Goal: Complete application form

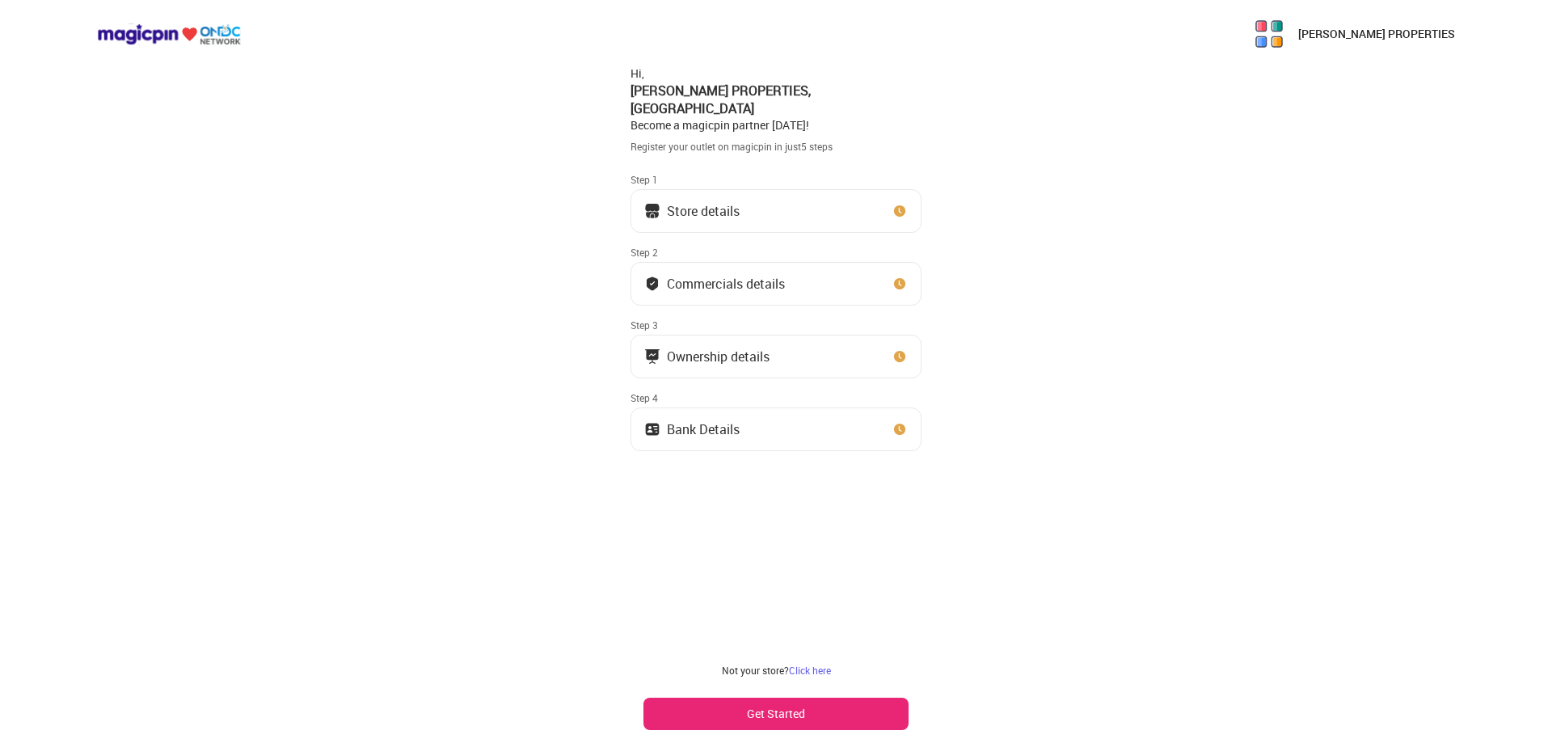
click at [790, 200] on button "Store details" at bounding box center [776, 211] width 291 height 44
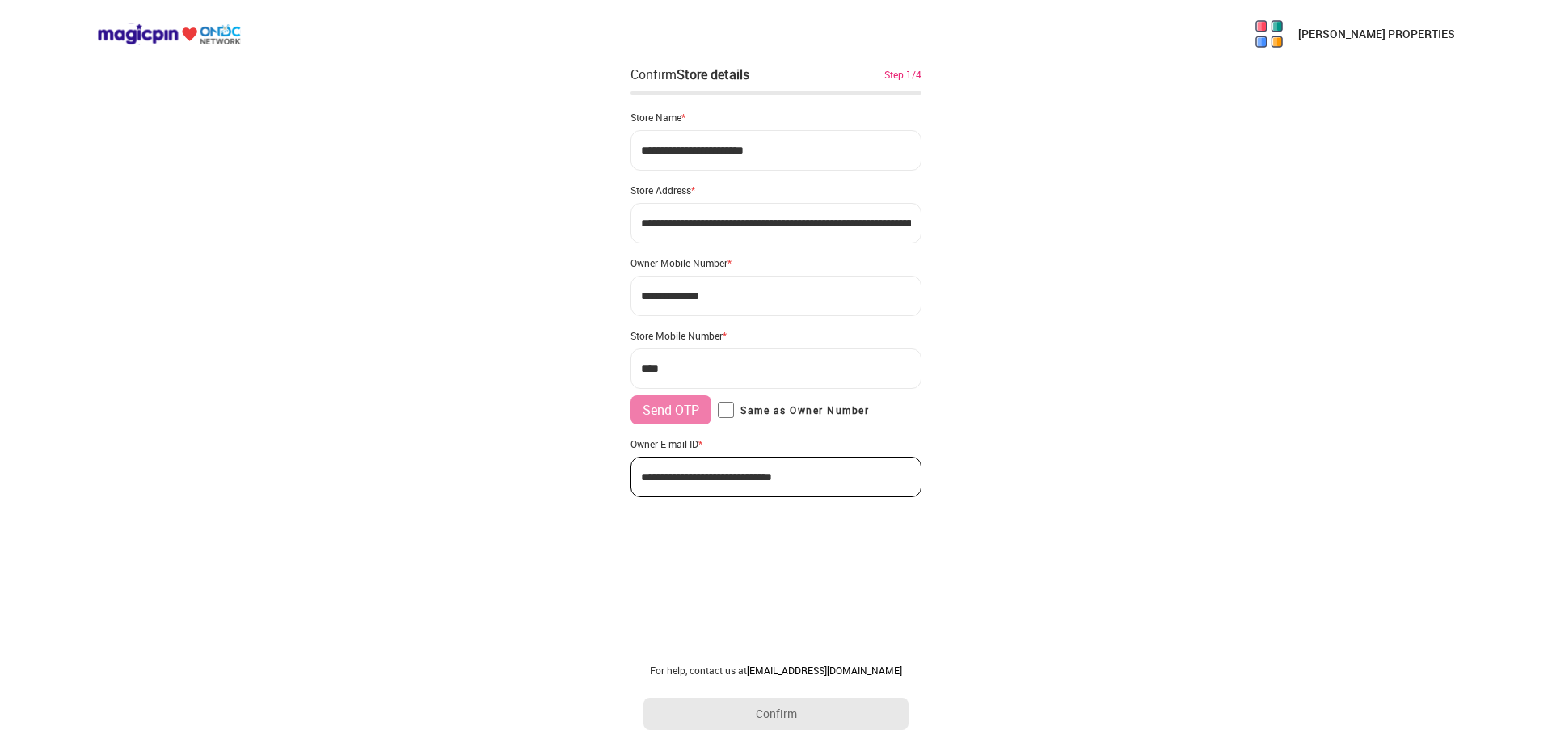
type input "**********"
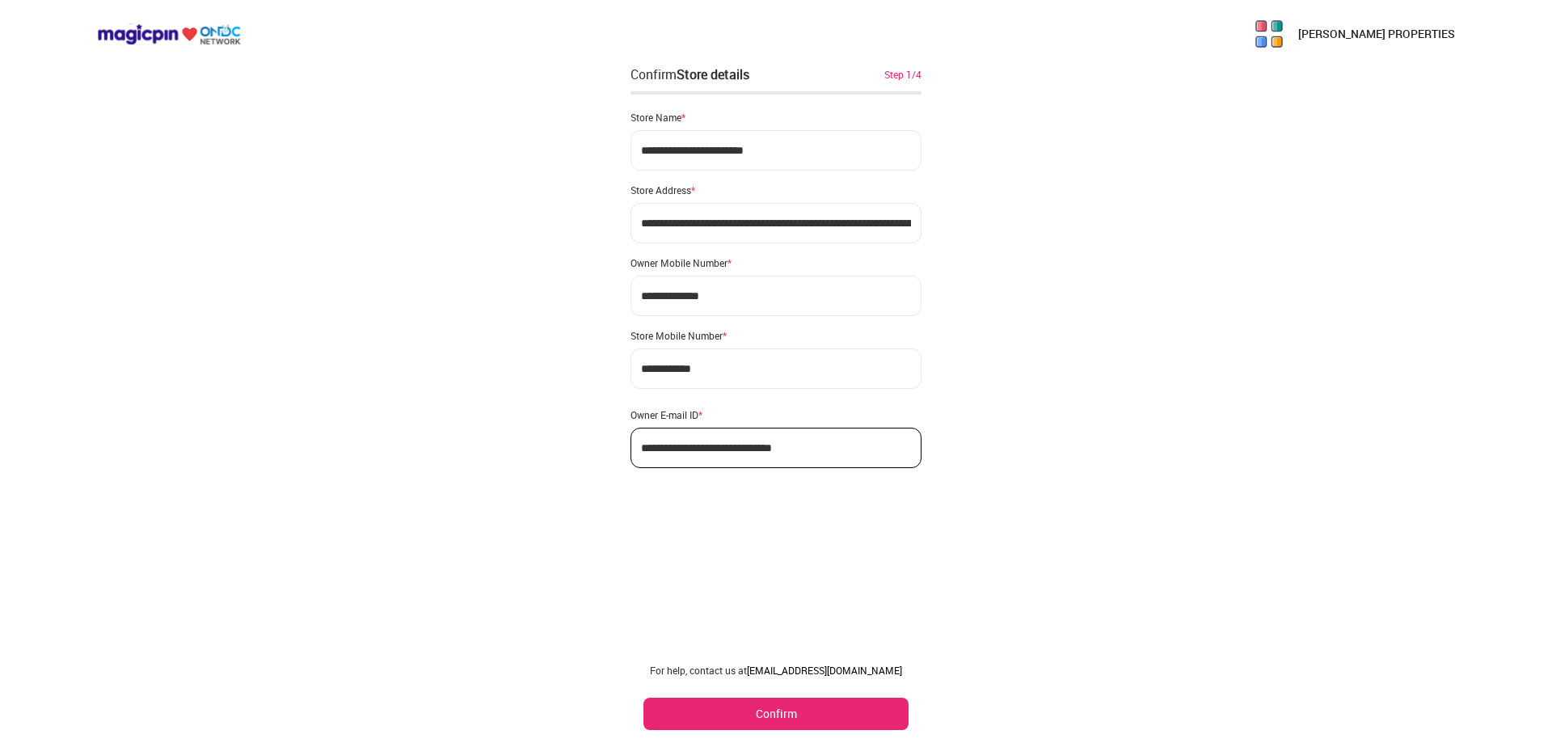
click at [796, 705] on button "Confirm" at bounding box center [776, 714] width 265 height 32
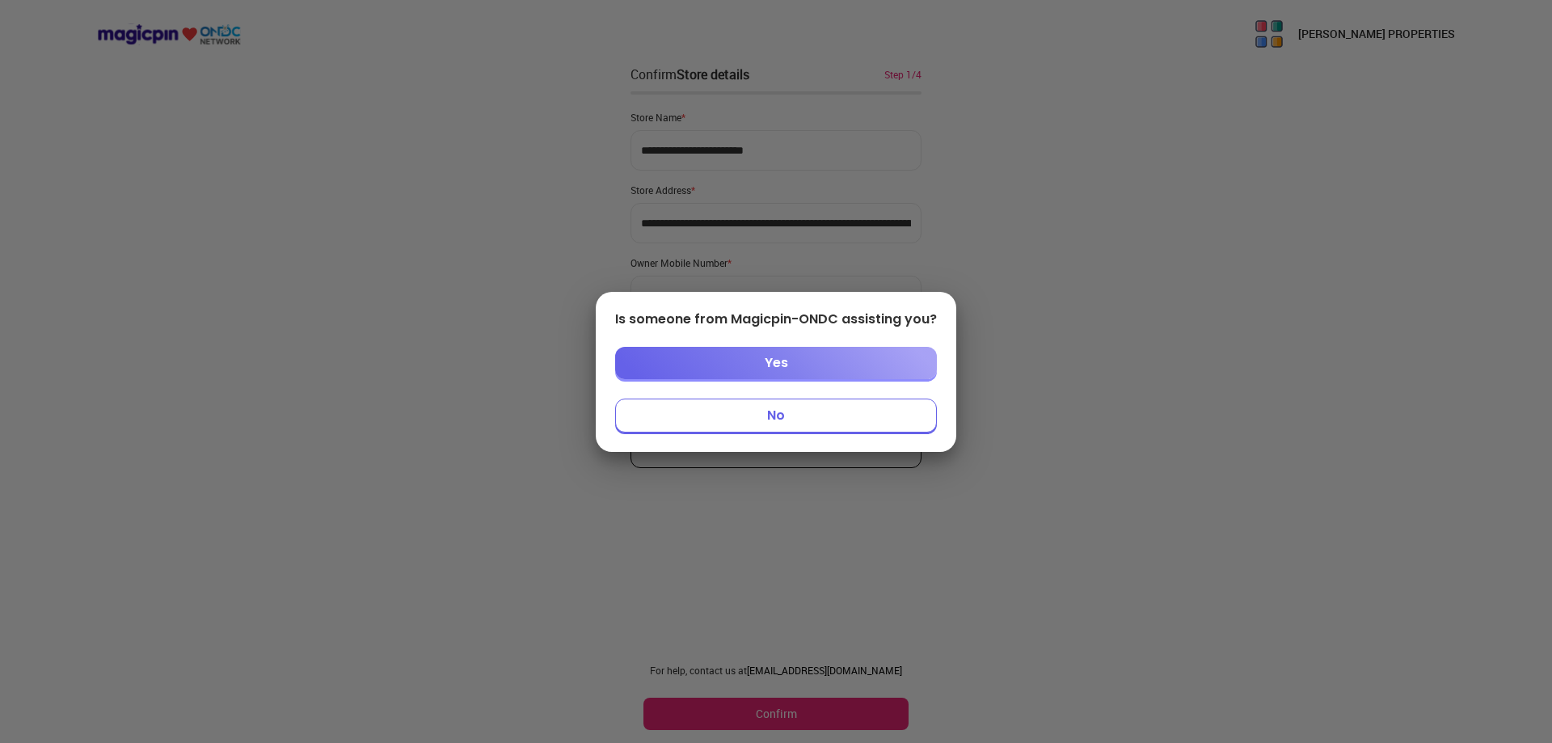
click at [788, 408] on button "No" at bounding box center [776, 416] width 322 height 34
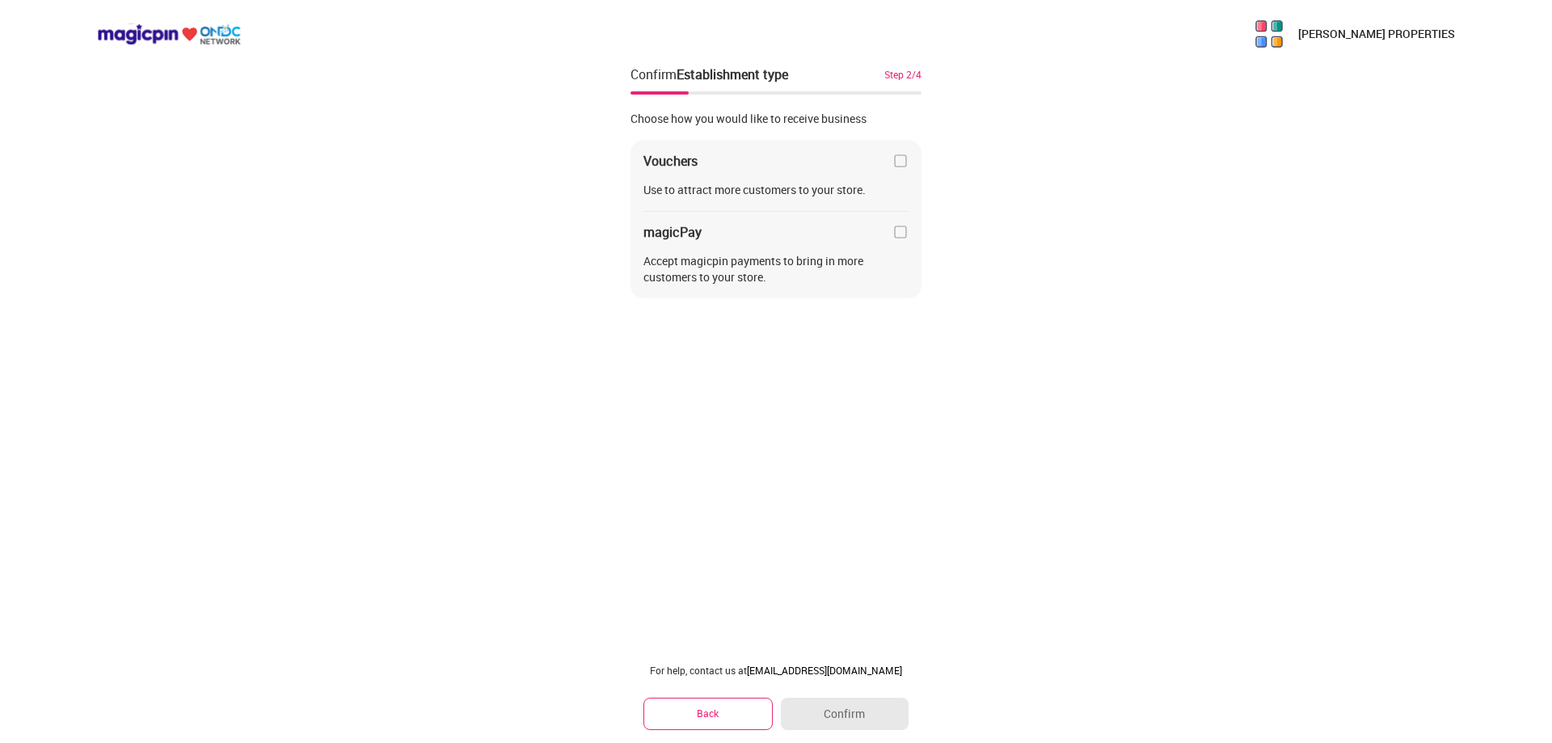
click at [906, 230] on img at bounding box center [901, 232] width 16 height 16
click at [858, 710] on button "Confirm" at bounding box center [845, 714] width 128 height 32
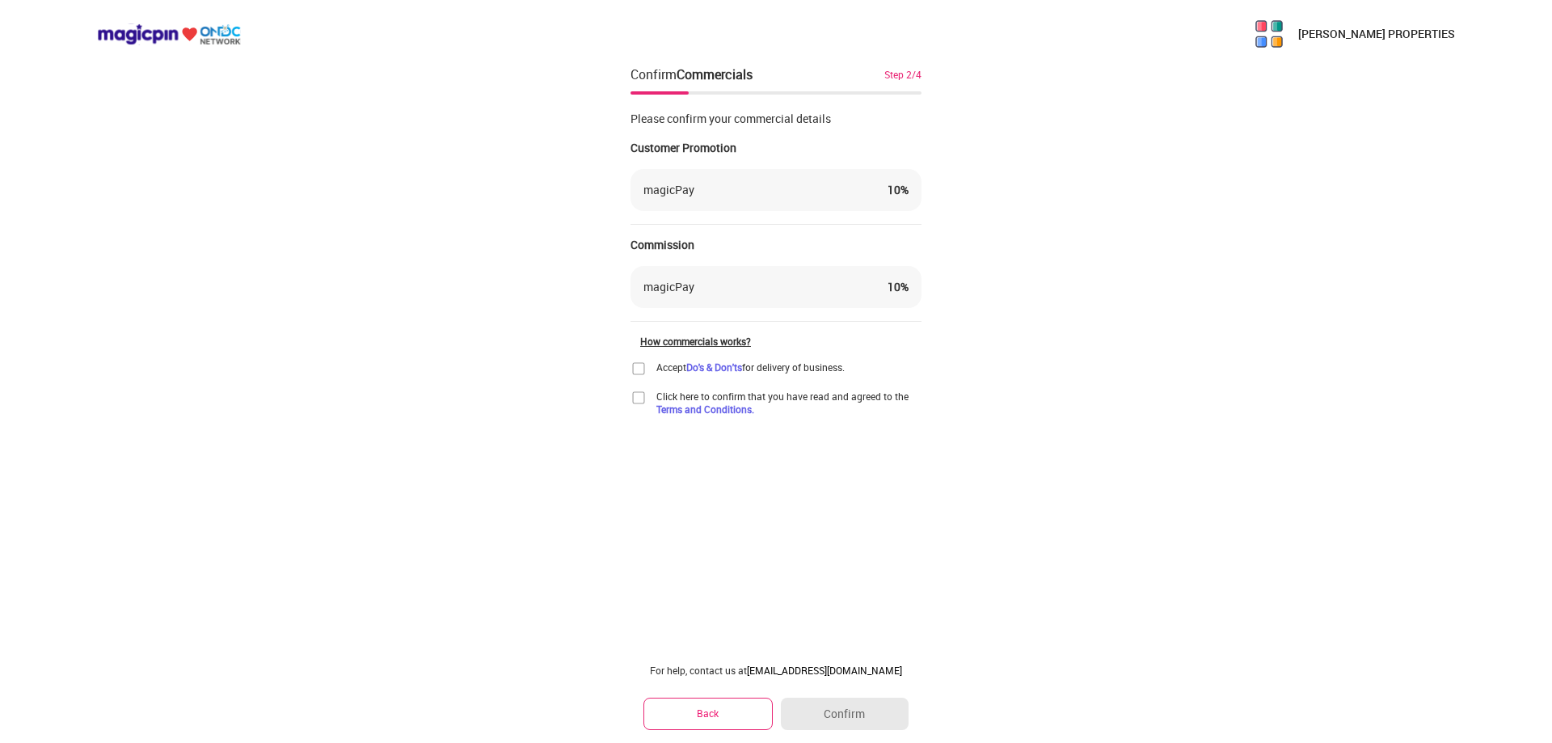
click at [638, 371] on img at bounding box center [639, 369] width 16 height 16
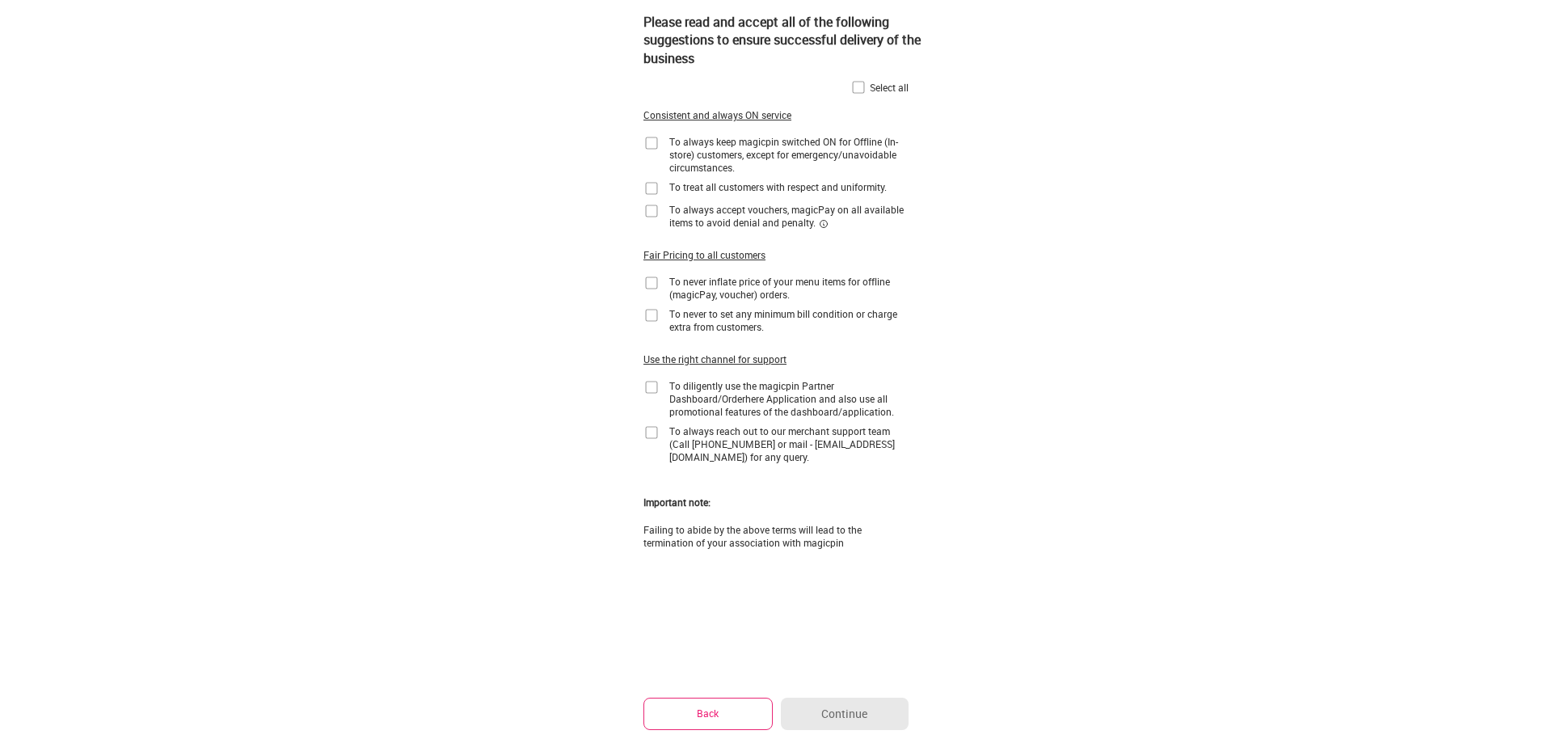
click at [865, 89] on img at bounding box center [859, 87] width 16 height 16
click at [850, 717] on button "Continue" at bounding box center [845, 714] width 128 height 32
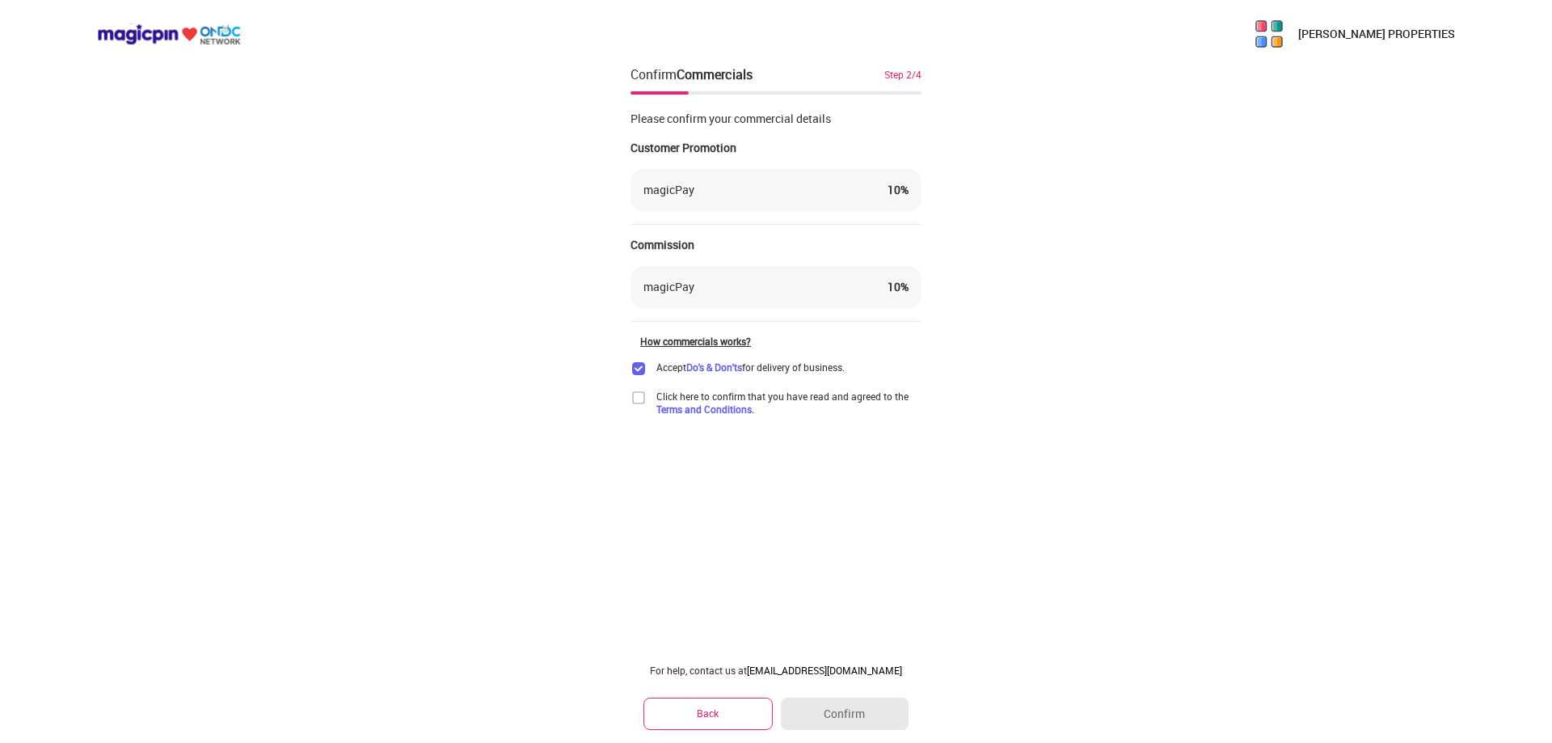
click at [640, 397] on img at bounding box center [639, 398] width 16 height 16
click at [867, 715] on button "Confirm" at bounding box center [845, 714] width 128 height 32
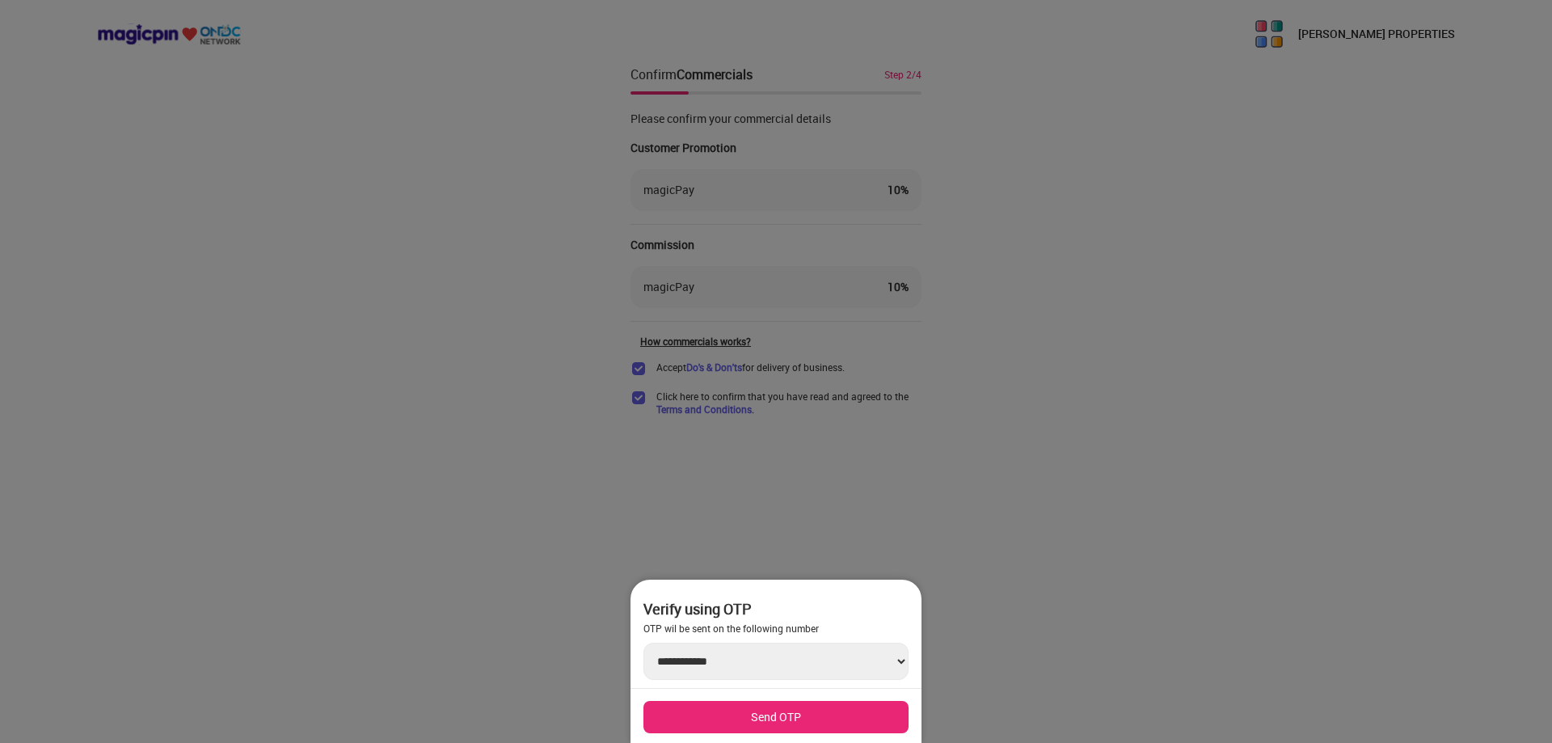
click at [834, 713] on button "Send OTP" at bounding box center [776, 717] width 265 height 32
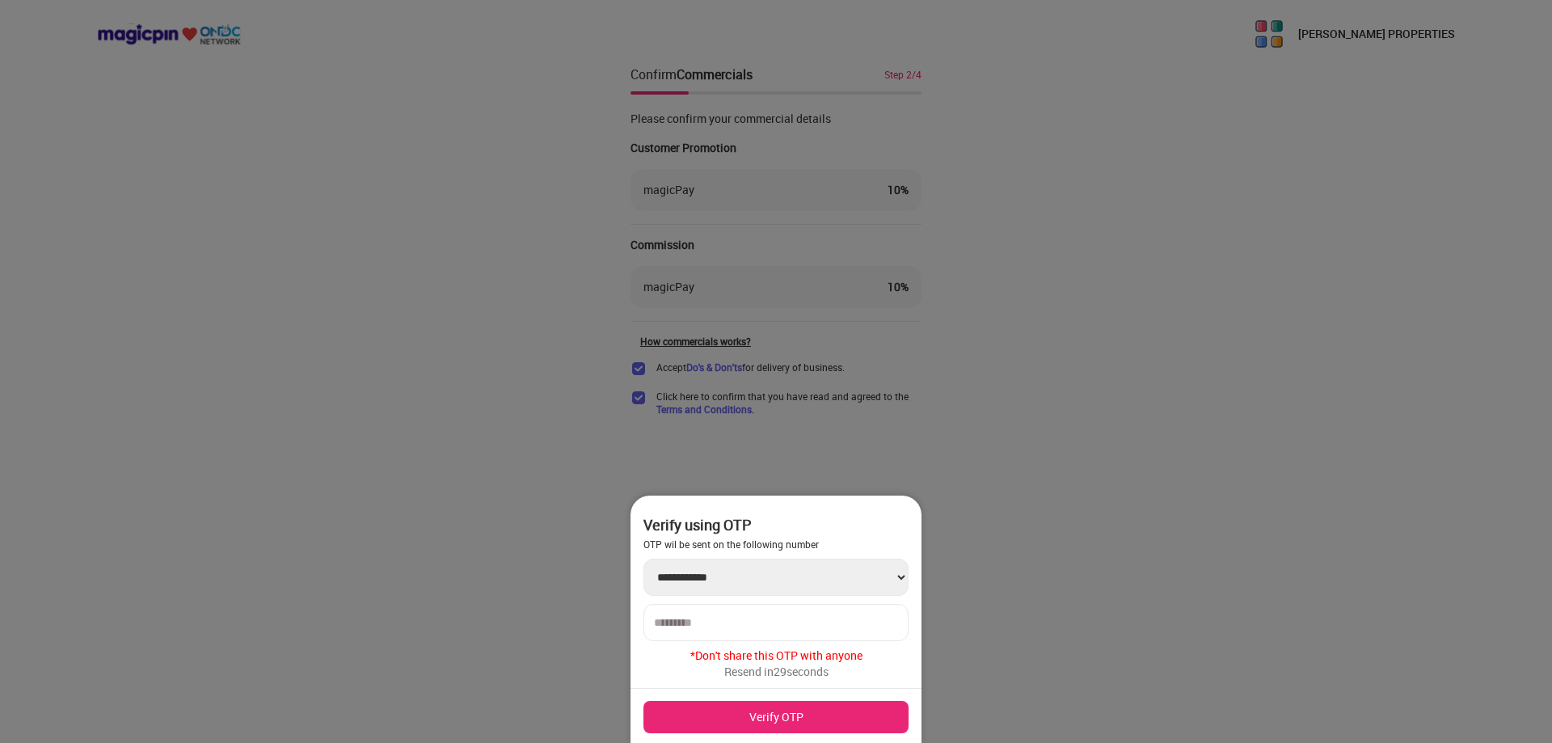
click at [813, 627] on input "number" at bounding box center [776, 622] width 244 height 13
type input "******"
click at [803, 716] on button "Verify OTP" at bounding box center [776, 717] width 265 height 32
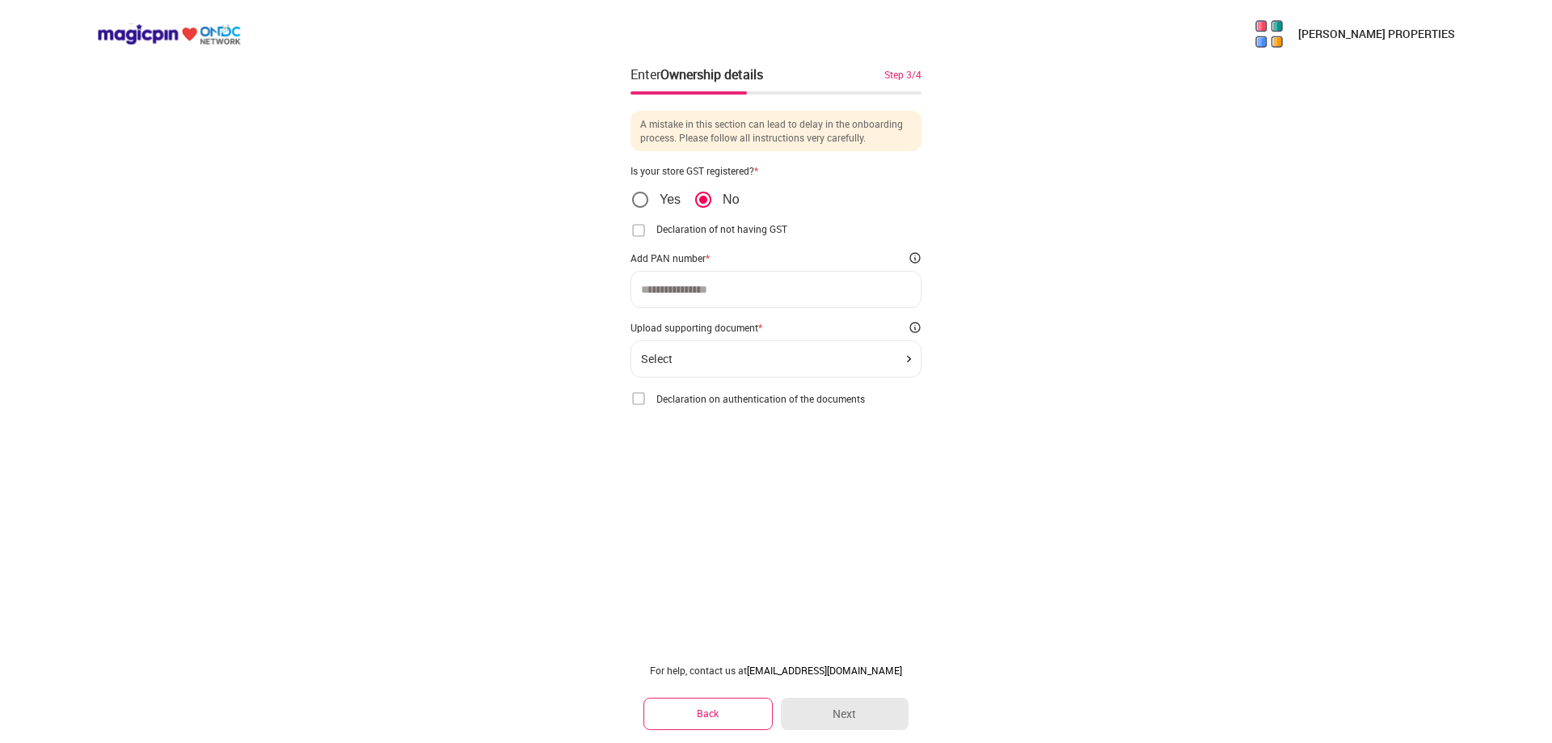
click at [640, 234] on img at bounding box center [639, 230] width 16 height 16
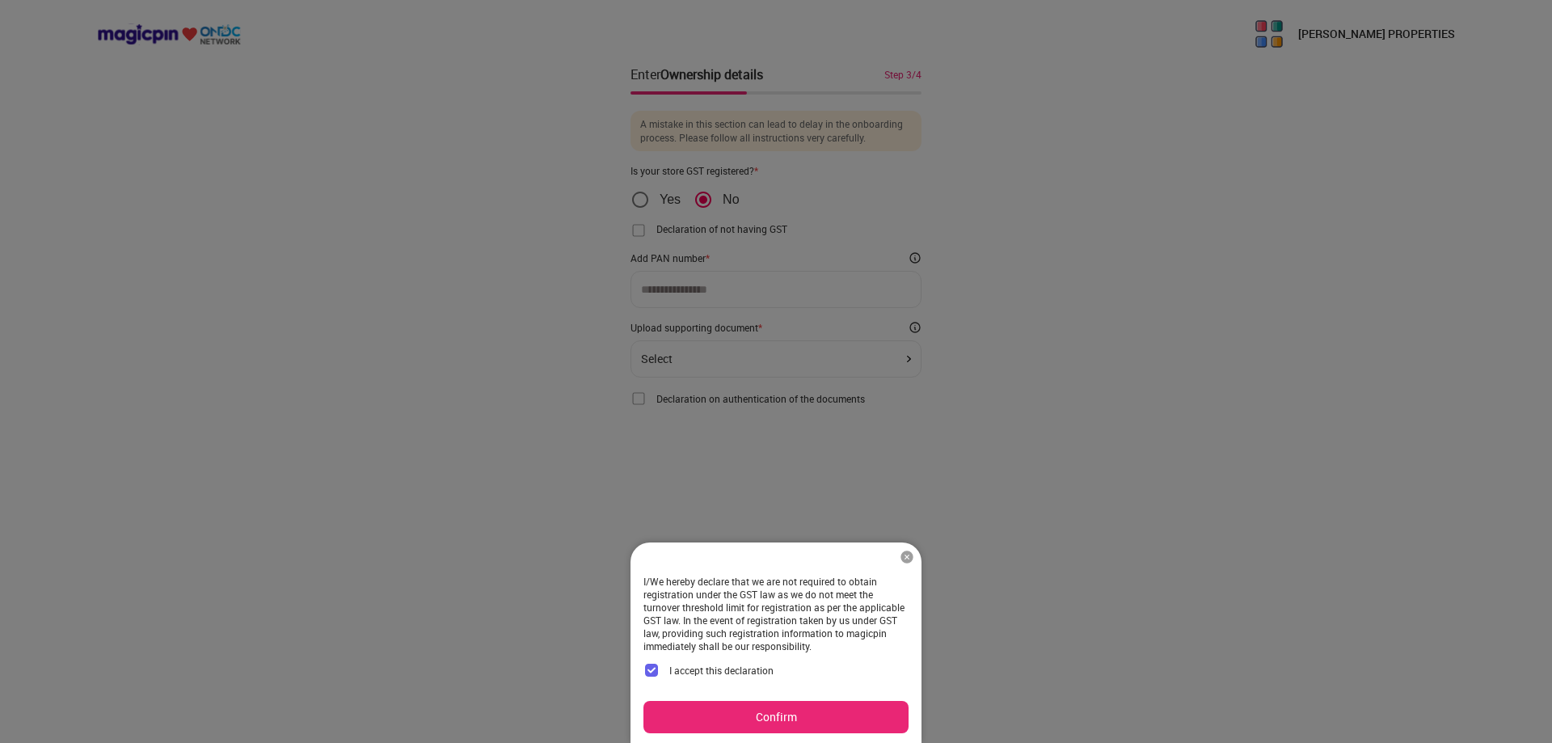
click at [906, 557] on img at bounding box center [907, 557] width 16 height 16
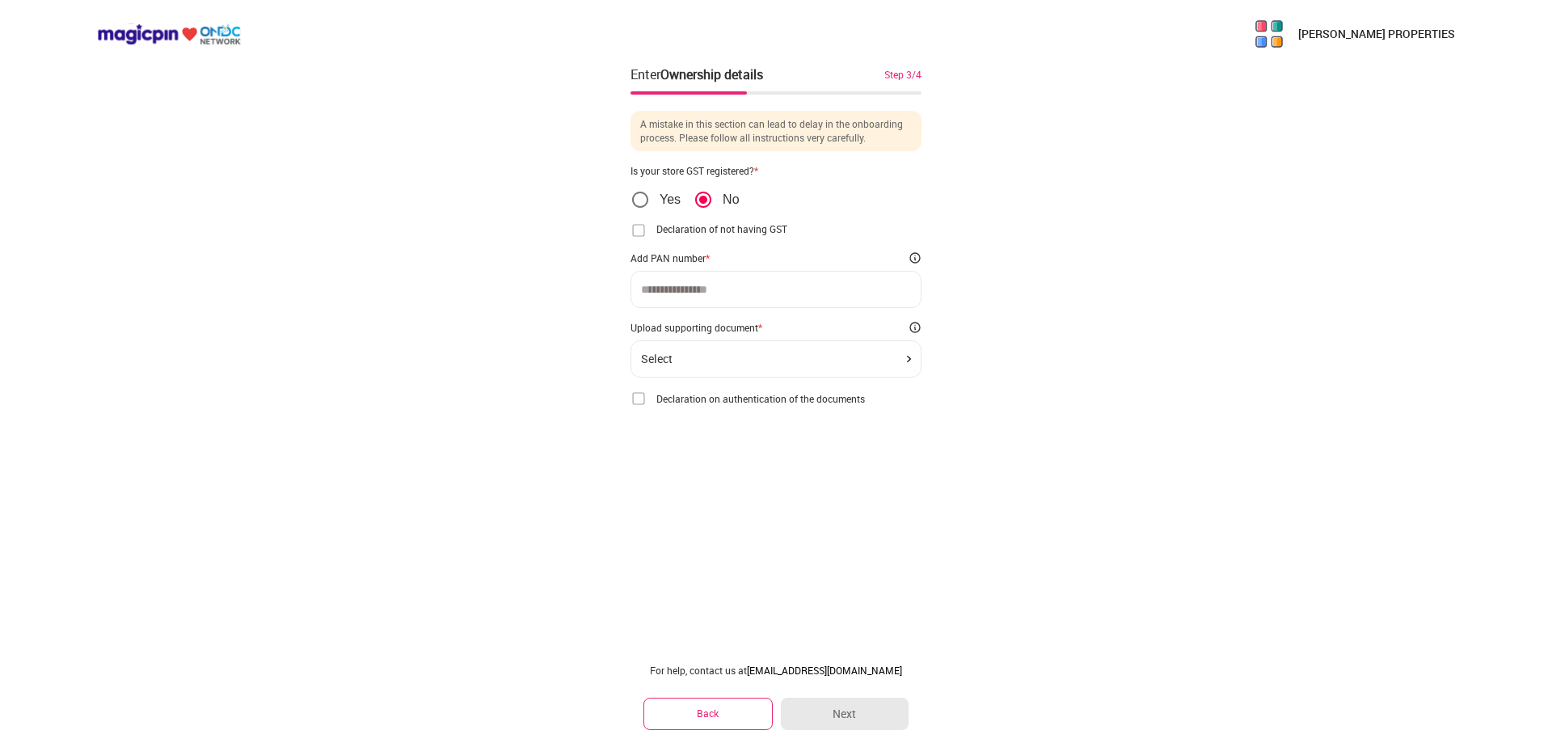
click at [645, 190] on icon "position" at bounding box center [640, 199] width 19 height 19
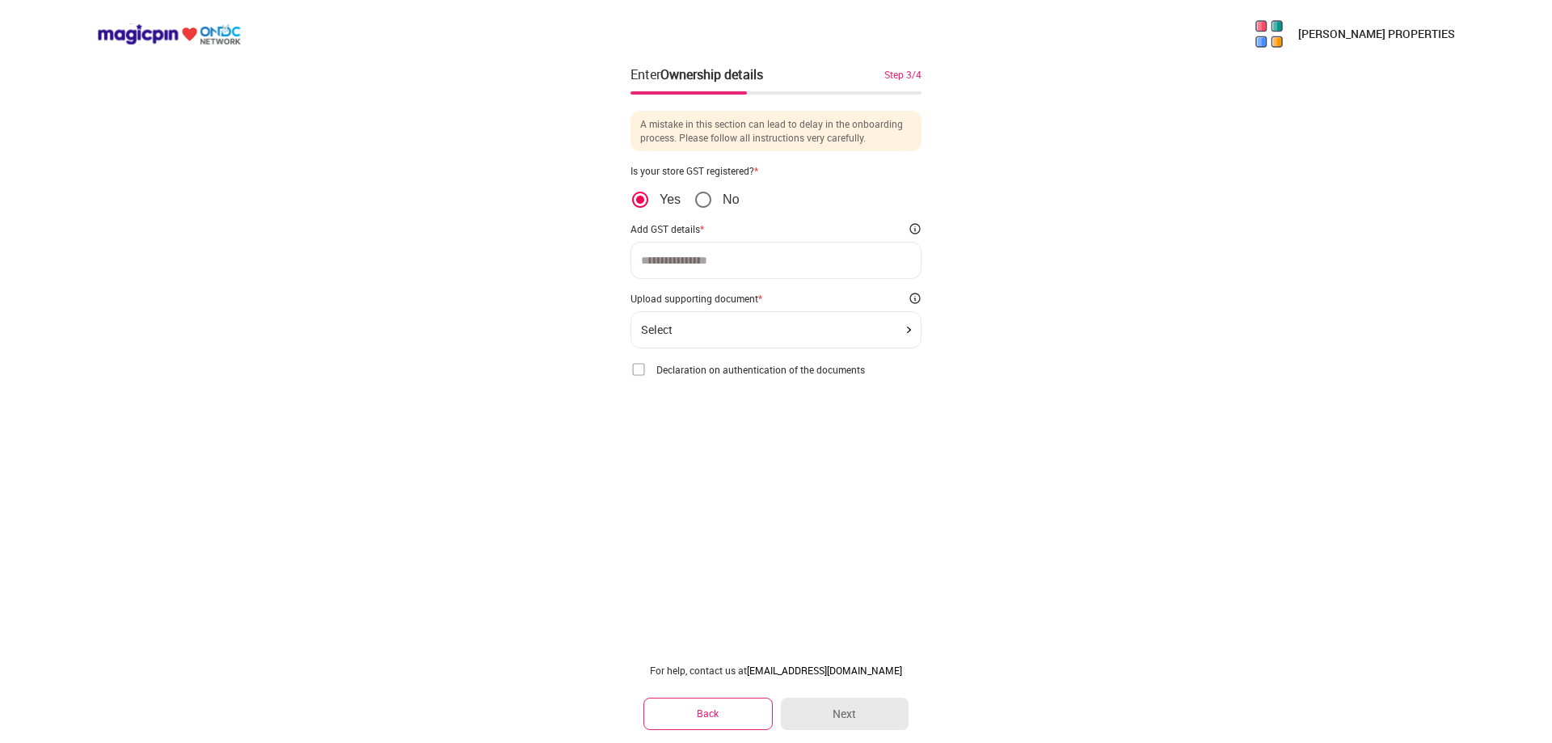
click at [713, 254] on input at bounding box center [776, 260] width 270 height 13
click at [850, 338] on div "Select" at bounding box center [776, 329] width 291 height 37
click at [906, 336] on div "Select" at bounding box center [776, 329] width 291 height 37
click at [907, 335] on div "Select" at bounding box center [776, 329] width 270 height 13
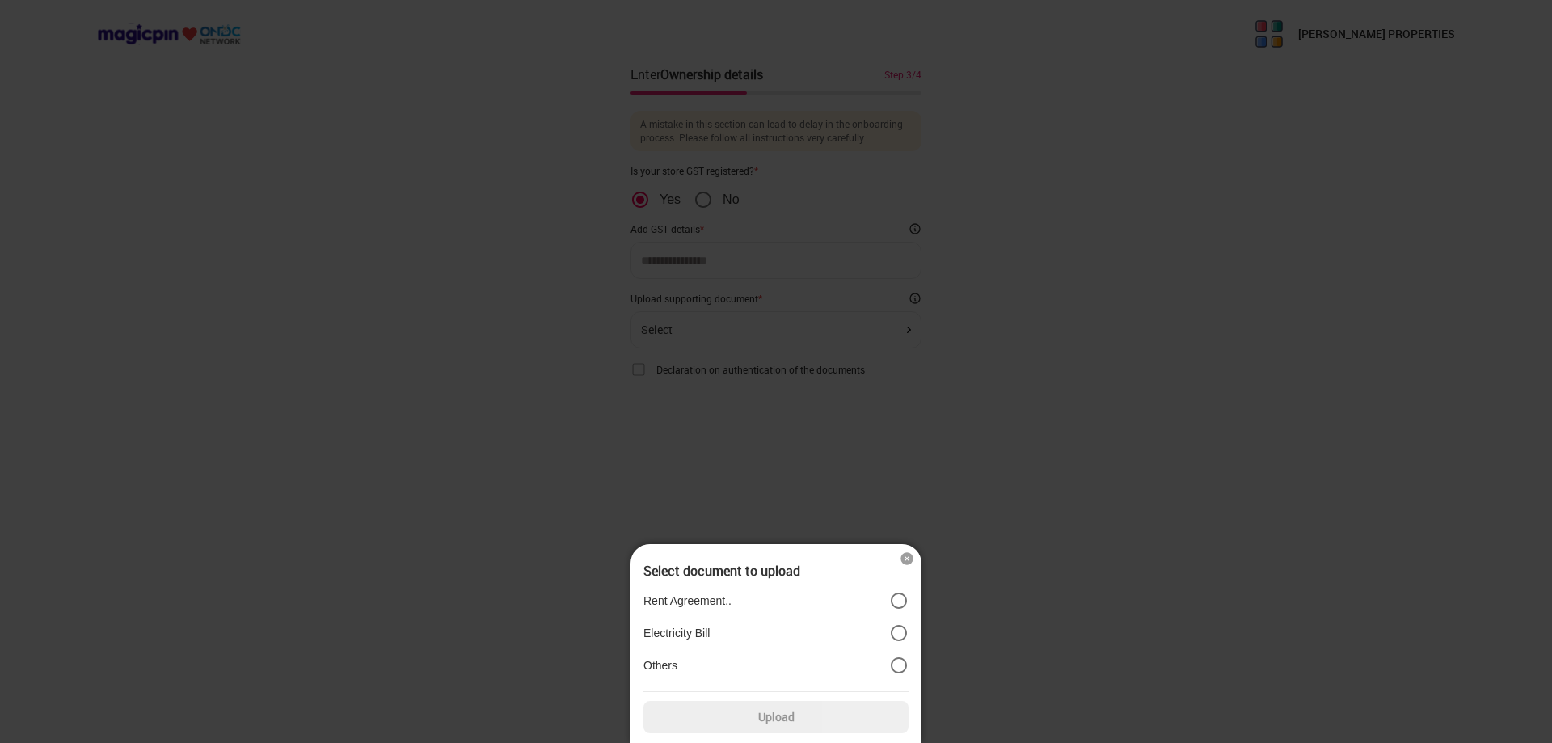
click at [940, 475] on div at bounding box center [776, 371] width 1552 height 743
click at [905, 558] on img at bounding box center [907, 559] width 16 height 16
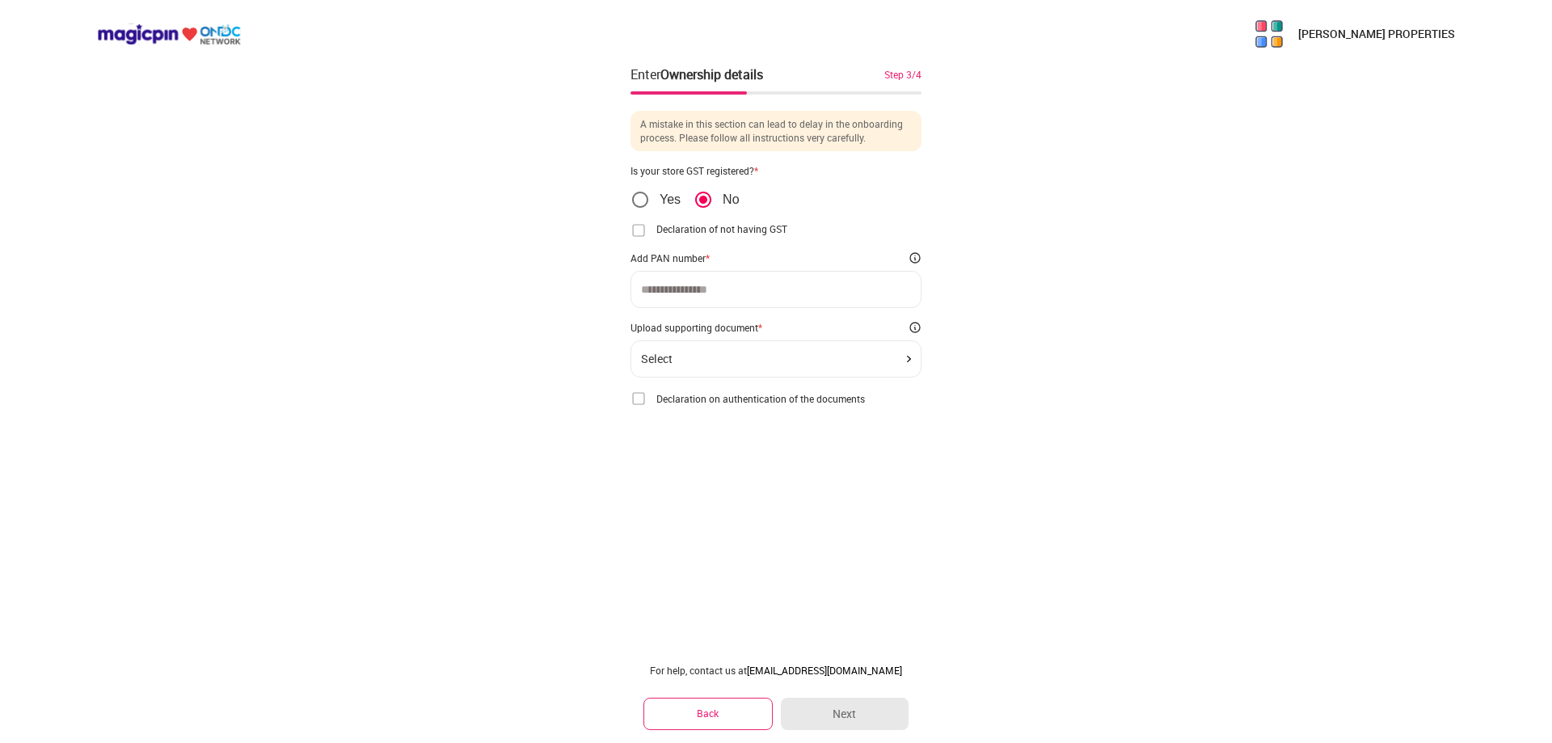
click at [725, 230] on span "Declaration of not having GST" at bounding box center [722, 228] width 131 height 13
click at [644, 230] on img at bounding box center [639, 230] width 16 height 16
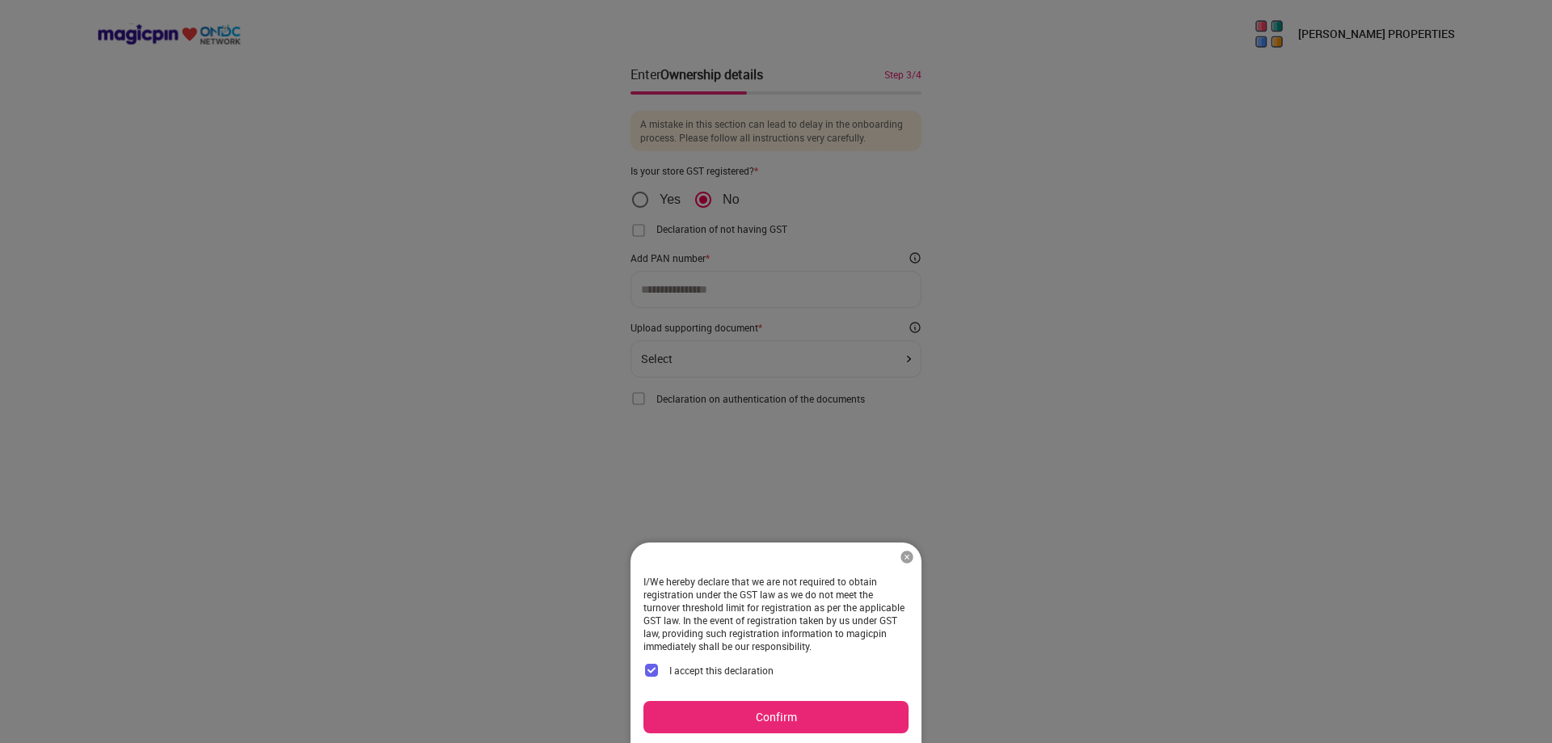
click at [842, 716] on button "Confirm" at bounding box center [776, 717] width 265 height 32
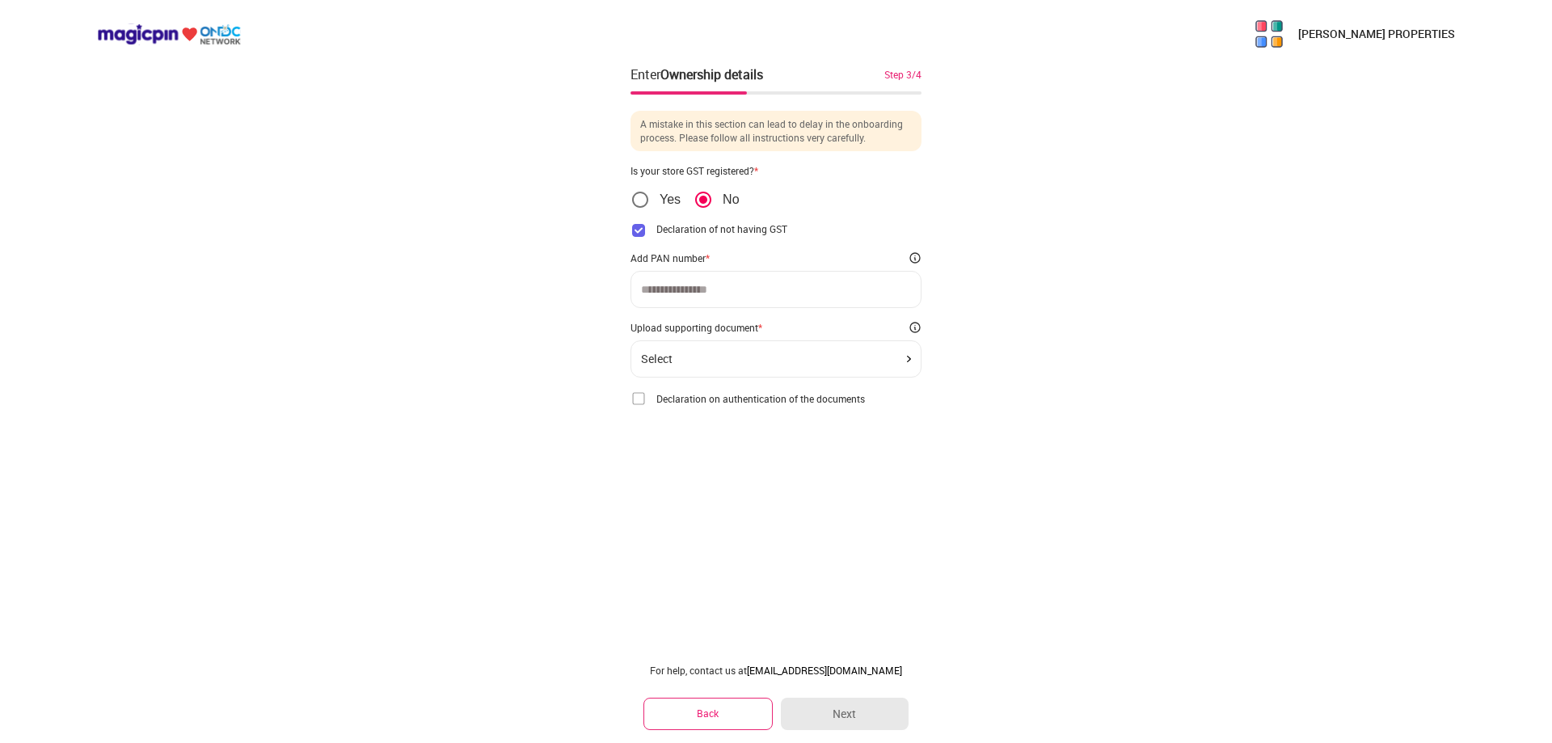
click at [639, 397] on img at bounding box center [639, 399] width 16 height 16
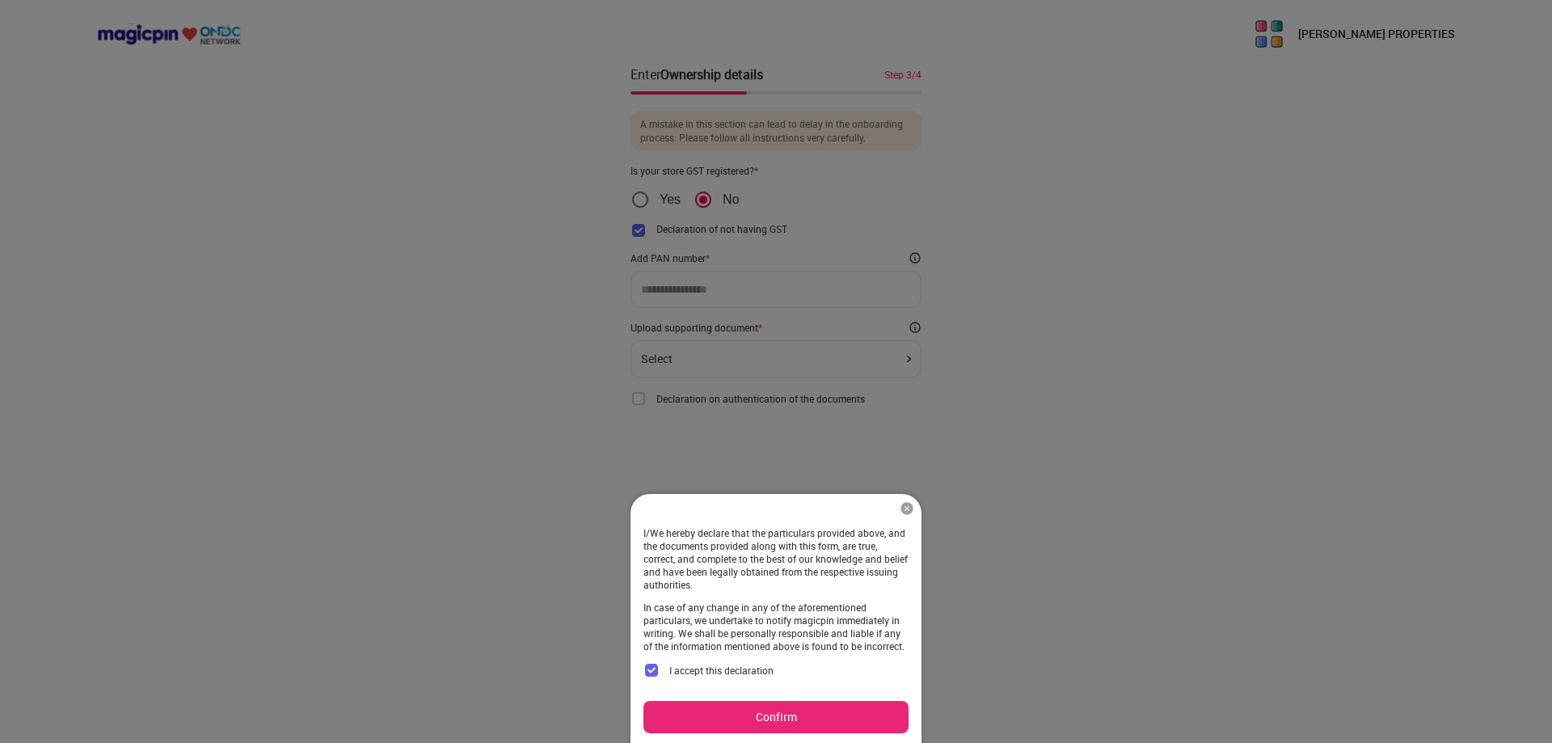
click at [852, 716] on button "Confirm" at bounding box center [776, 717] width 265 height 32
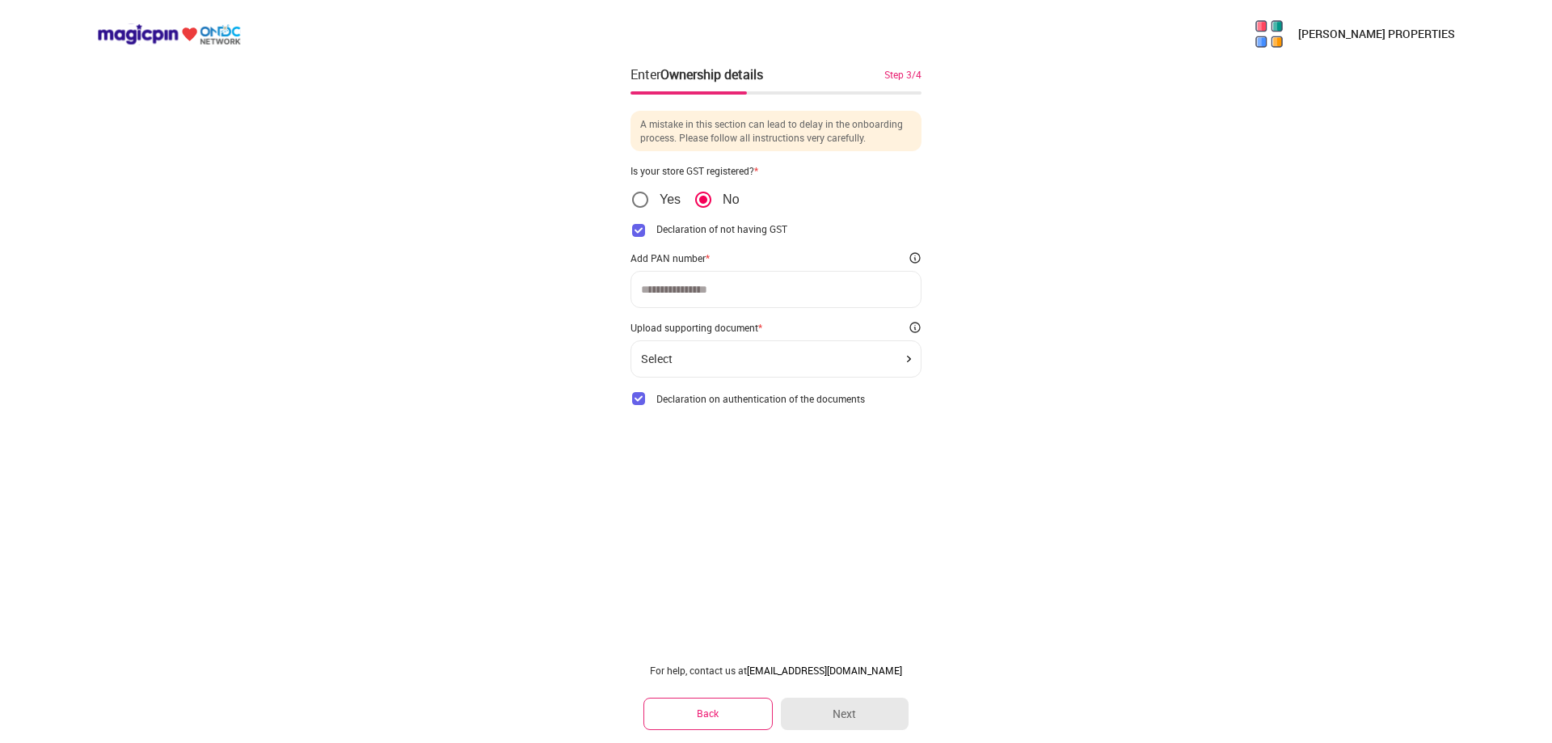
click at [644, 397] on img at bounding box center [639, 399] width 16 height 16
click at [812, 623] on div "[PERSON_NAME] PROPERTIES Enter Ownership details Step 3/4 A mistake in this sec…" at bounding box center [776, 371] width 1552 height 743
click at [908, 361] on img at bounding box center [909, 359] width 4 height 6
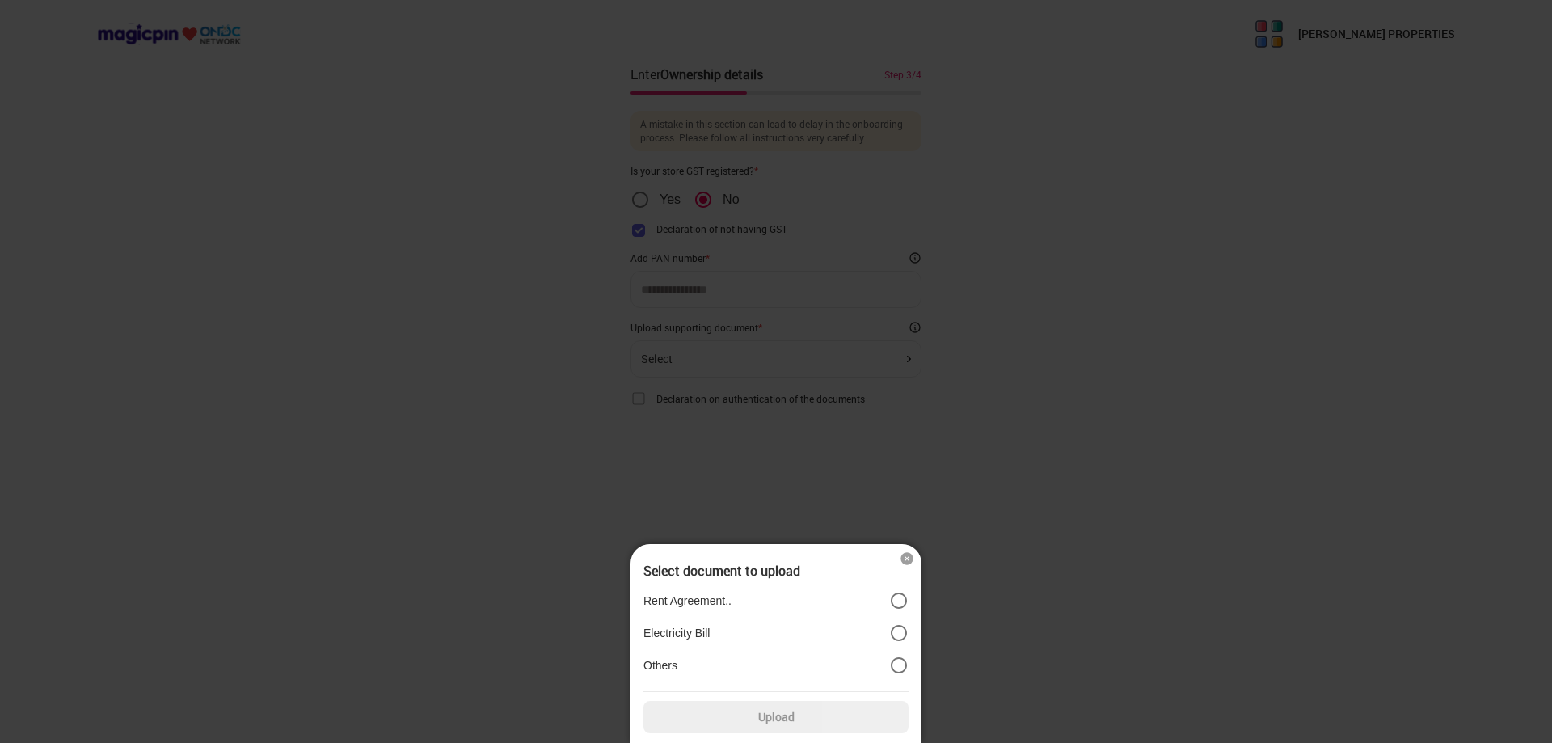
click at [851, 668] on label "Others" at bounding box center [776, 665] width 265 height 19
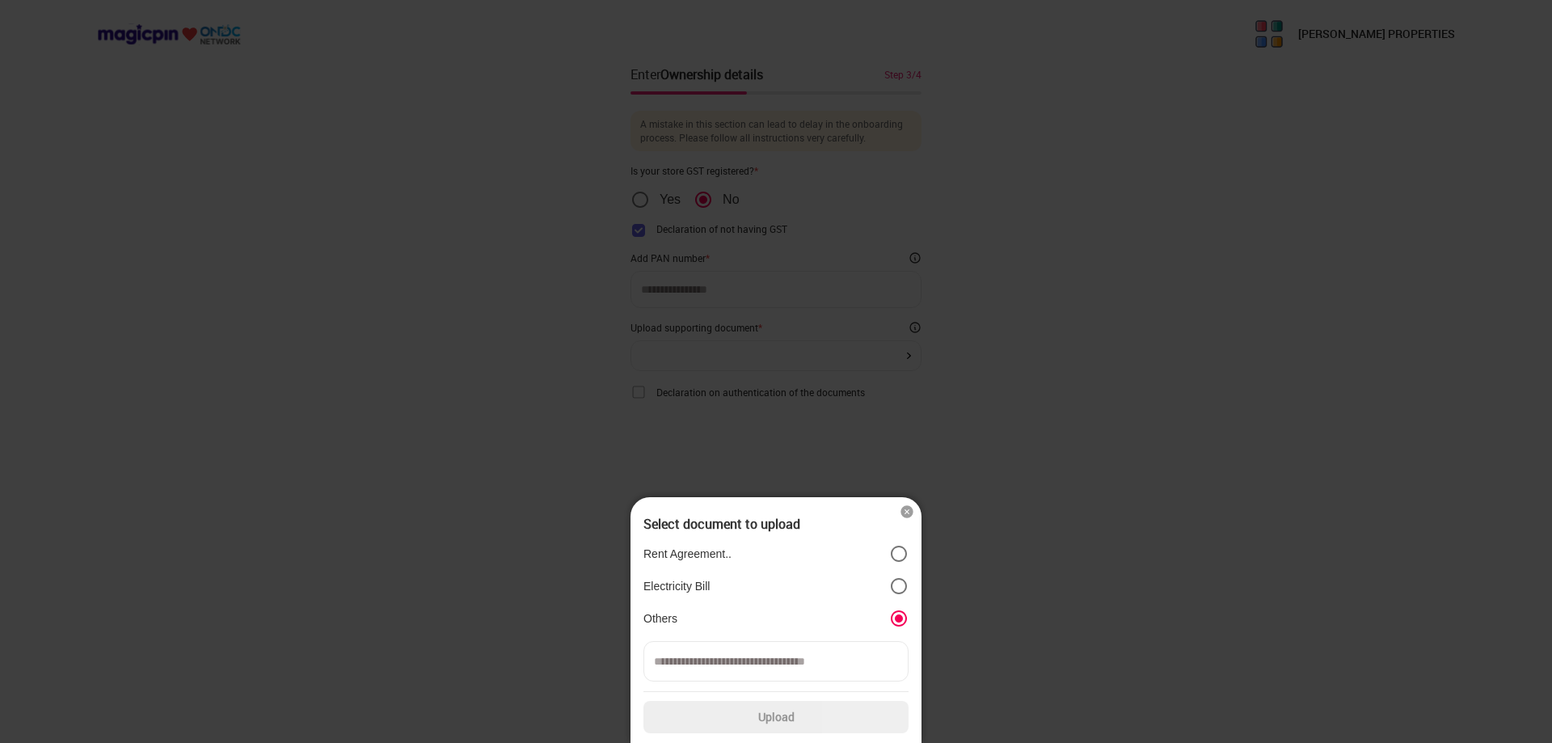
click at [832, 438] on div at bounding box center [776, 371] width 1552 height 743
click at [813, 725] on label "Upload" at bounding box center [776, 717] width 265 height 32
click at [0, 0] on input "Upload" at bounding box center [0, 0] width 0 height 0
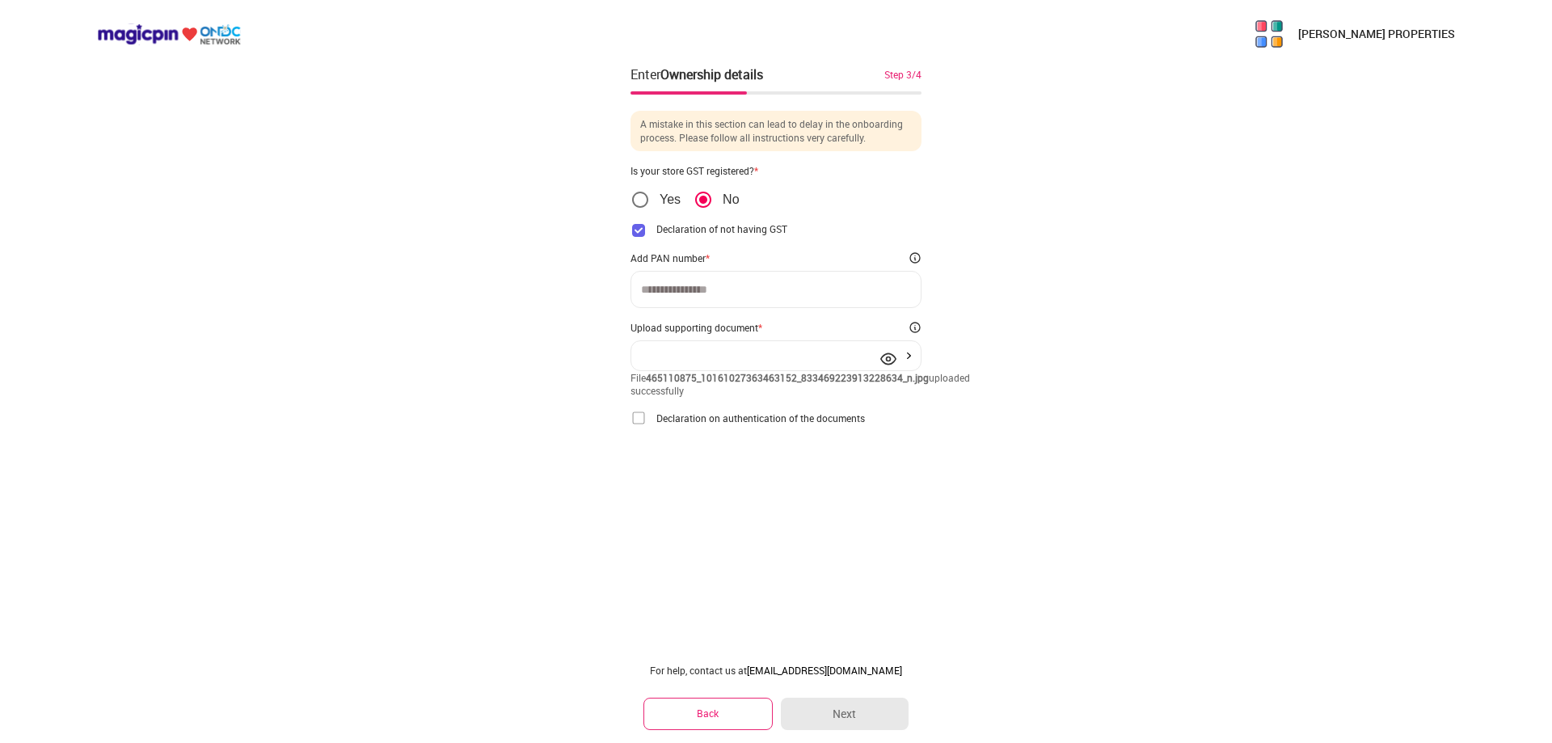
click at [642, 426] on img at bounding box center [639, 418] width 16 height 16
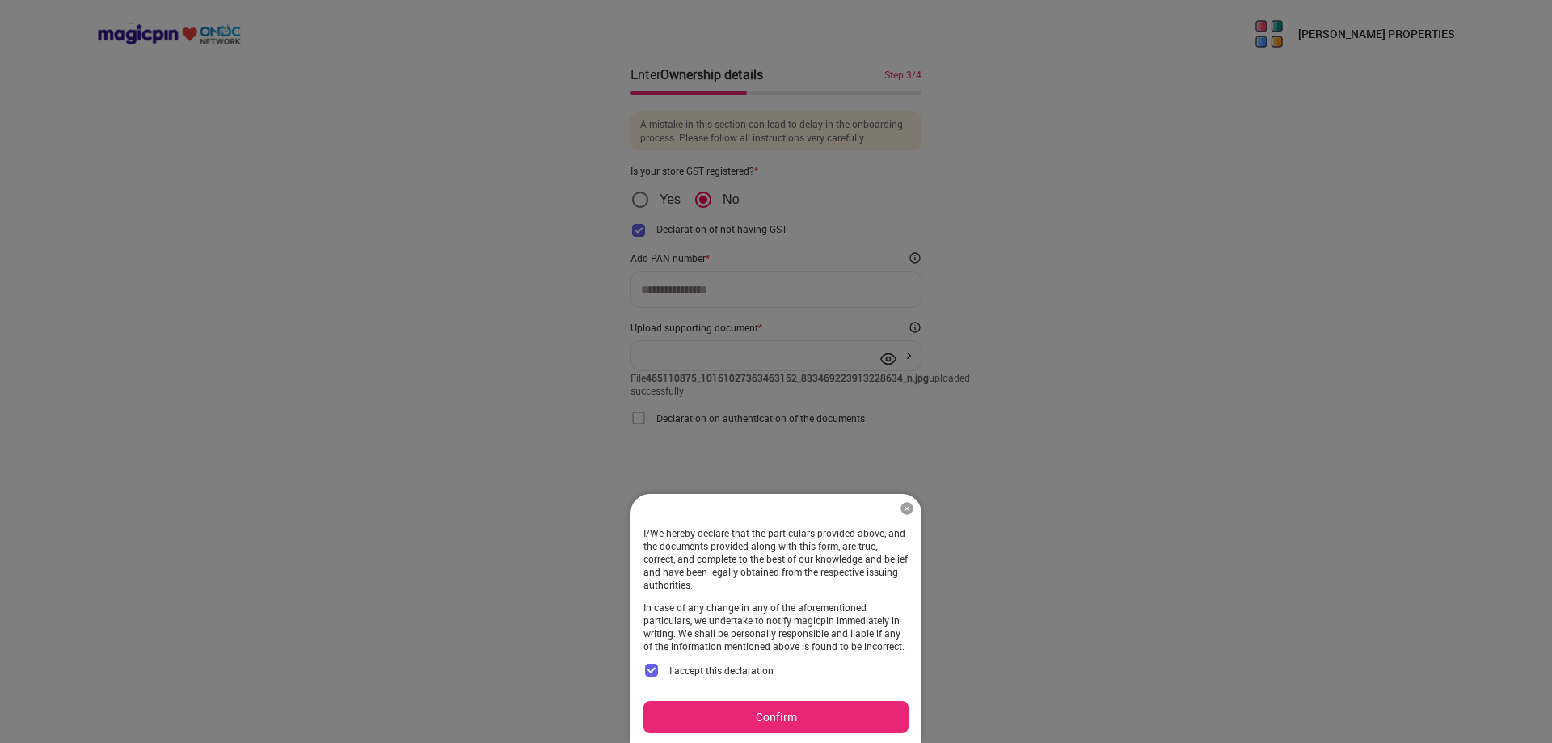
click at [791, 714] on button "Confirm" at bounding box center [776, 717] width 265 height 32
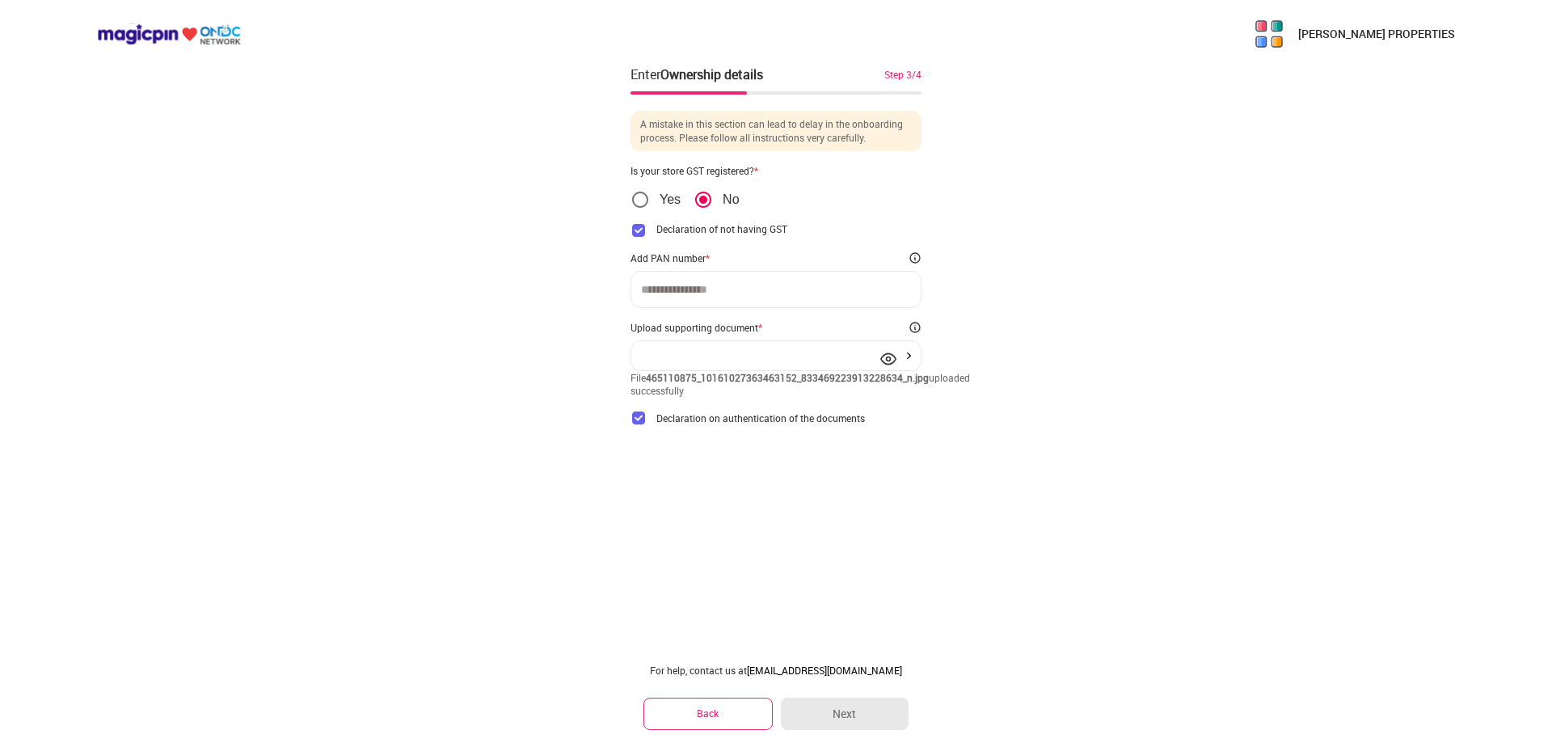
click at [875, 579] on div "[PERSON_NAME] PROPERTIES Enter Ownership details Step 3/4 A mistake in this sec…" at bounding box center [776, 371] width 1552 height 743
click at [892, 361] on img at bounding box center [888, 359] width 16 height 16
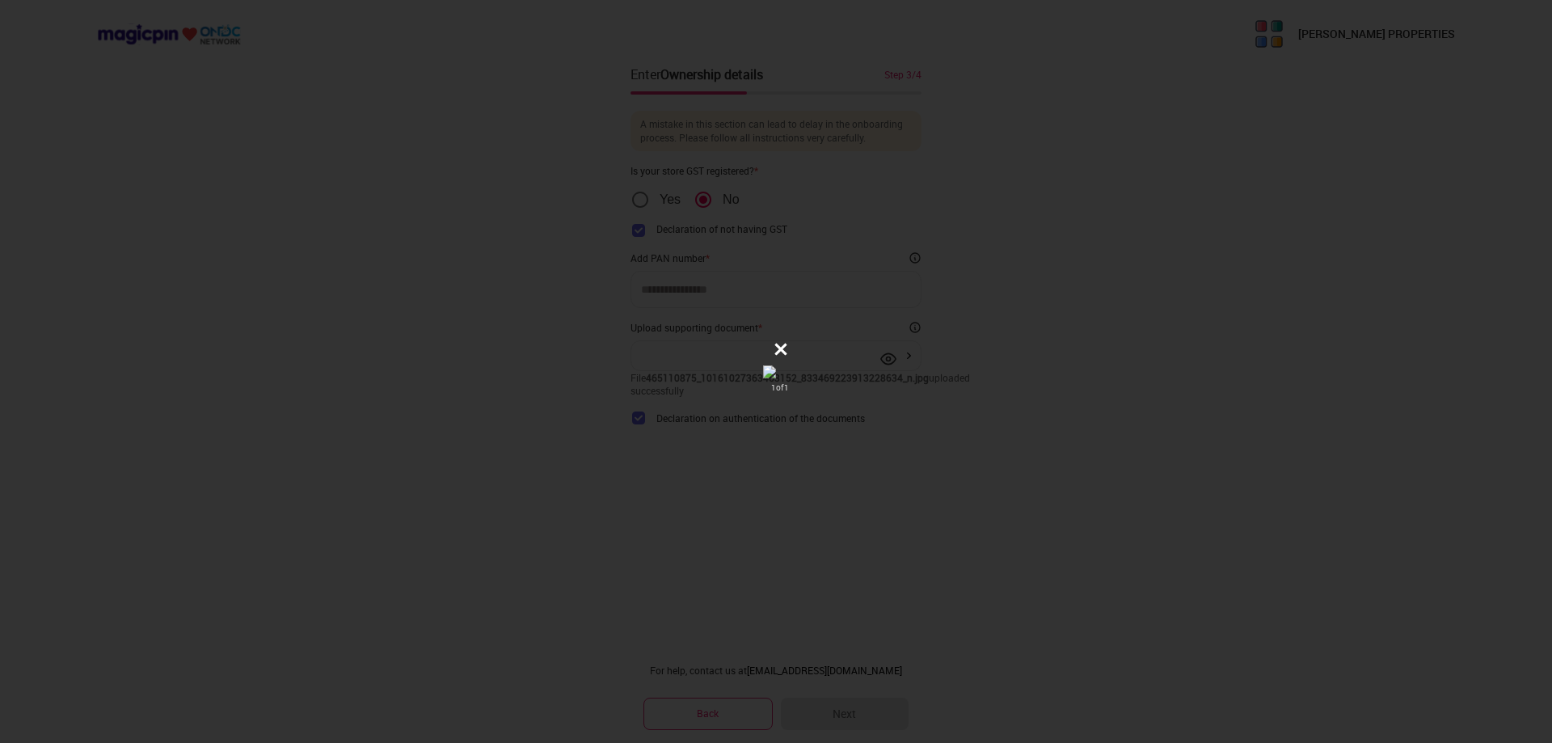
click at [789, 341] on icon at bounding box center [781, 349] width 16 height 16
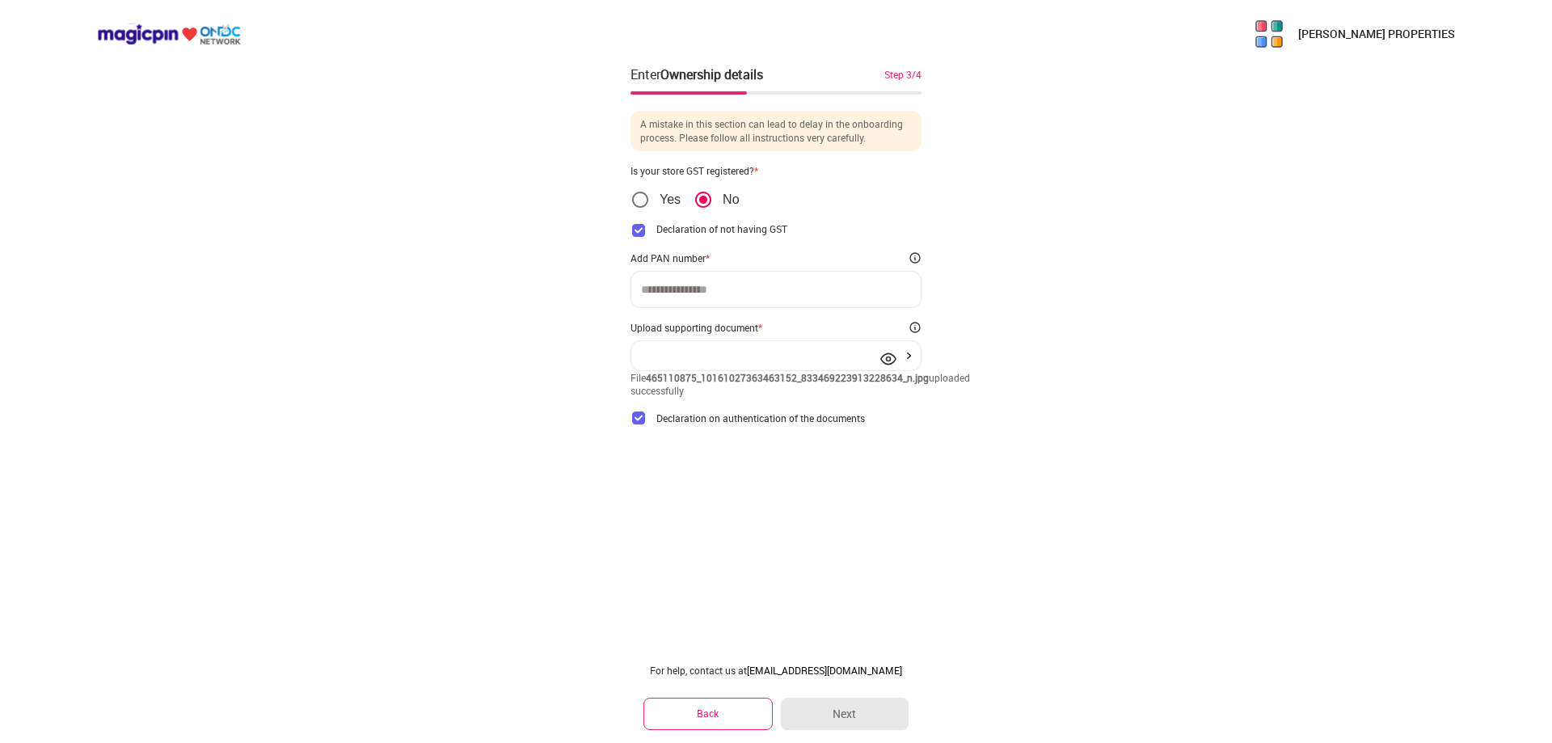
click at [1058, 411] on div "[PERSON_NAME] PROPERTIES Enter Ownership details Step 3/4 A mistake in this sec…" at bounding box center [776, 371] width 1552 height 743
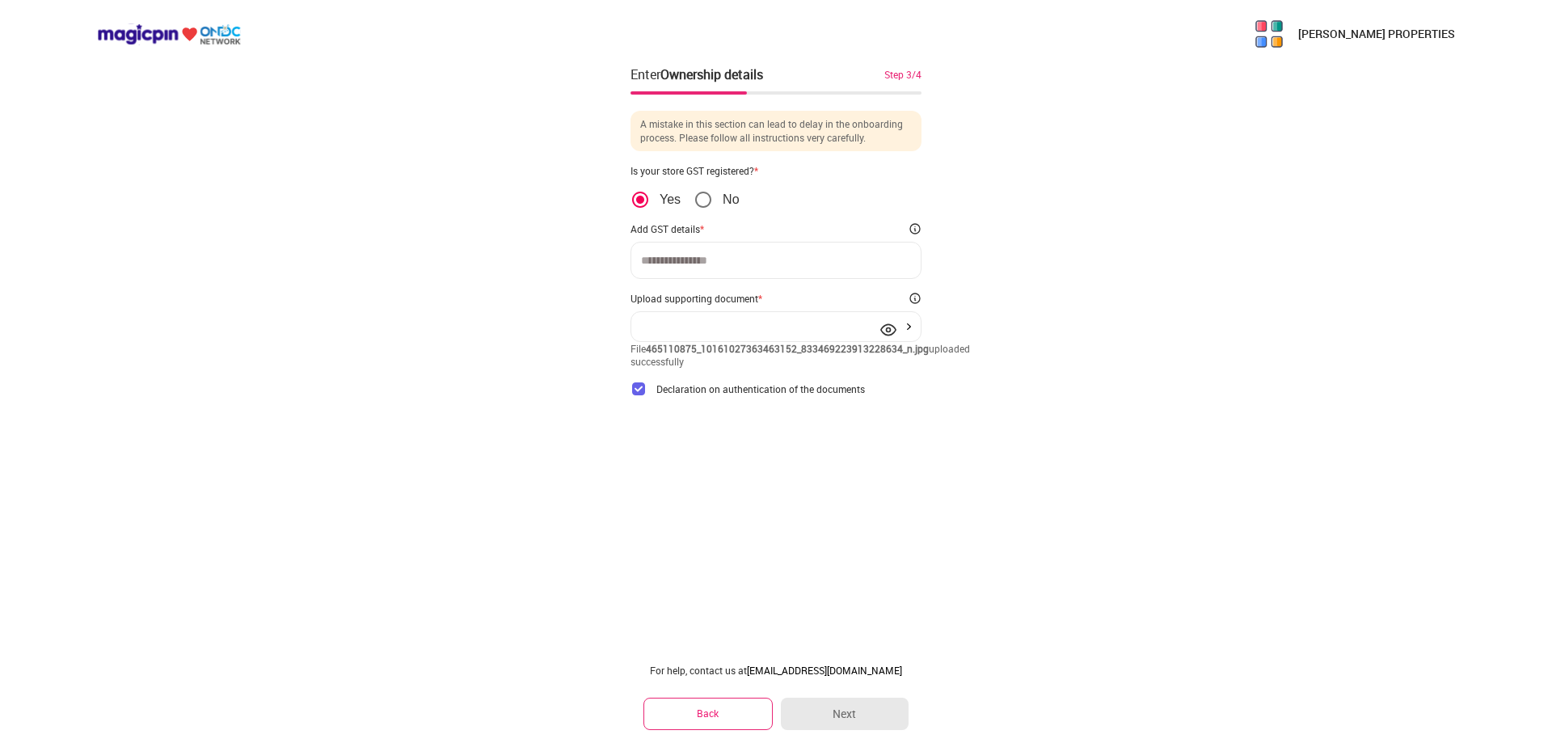
click at [704, 265] on input at bounding box center [776, 260] width 270 height 13
click at [641, 397] on img at bounding box center [639, 389] width 16 height 16
click at [638, 397] on img at bounding box center [639, 389] width 16 height 16
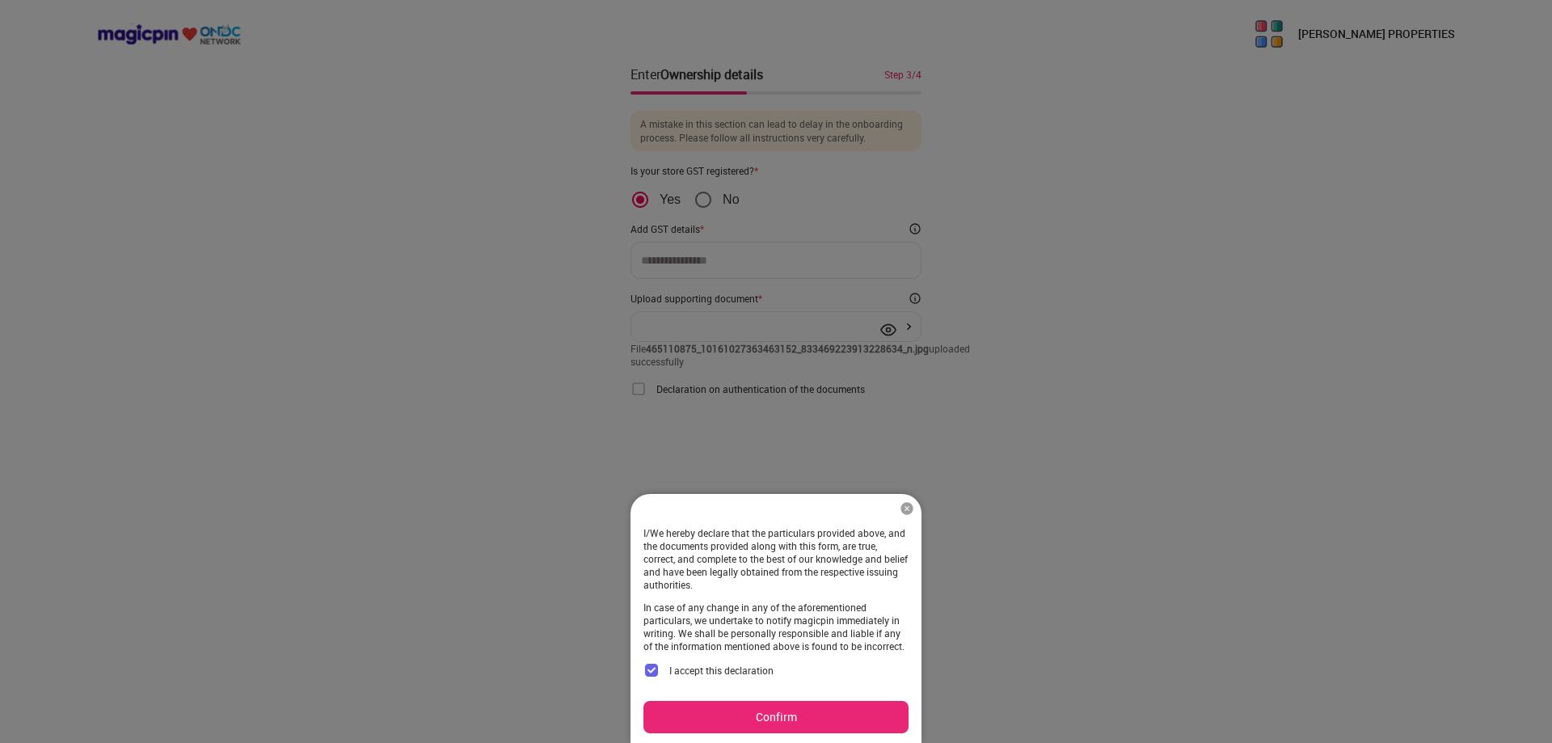
click at [790, 703] on button "Confirm" at bounding box center [776, 717] width 265 height 32
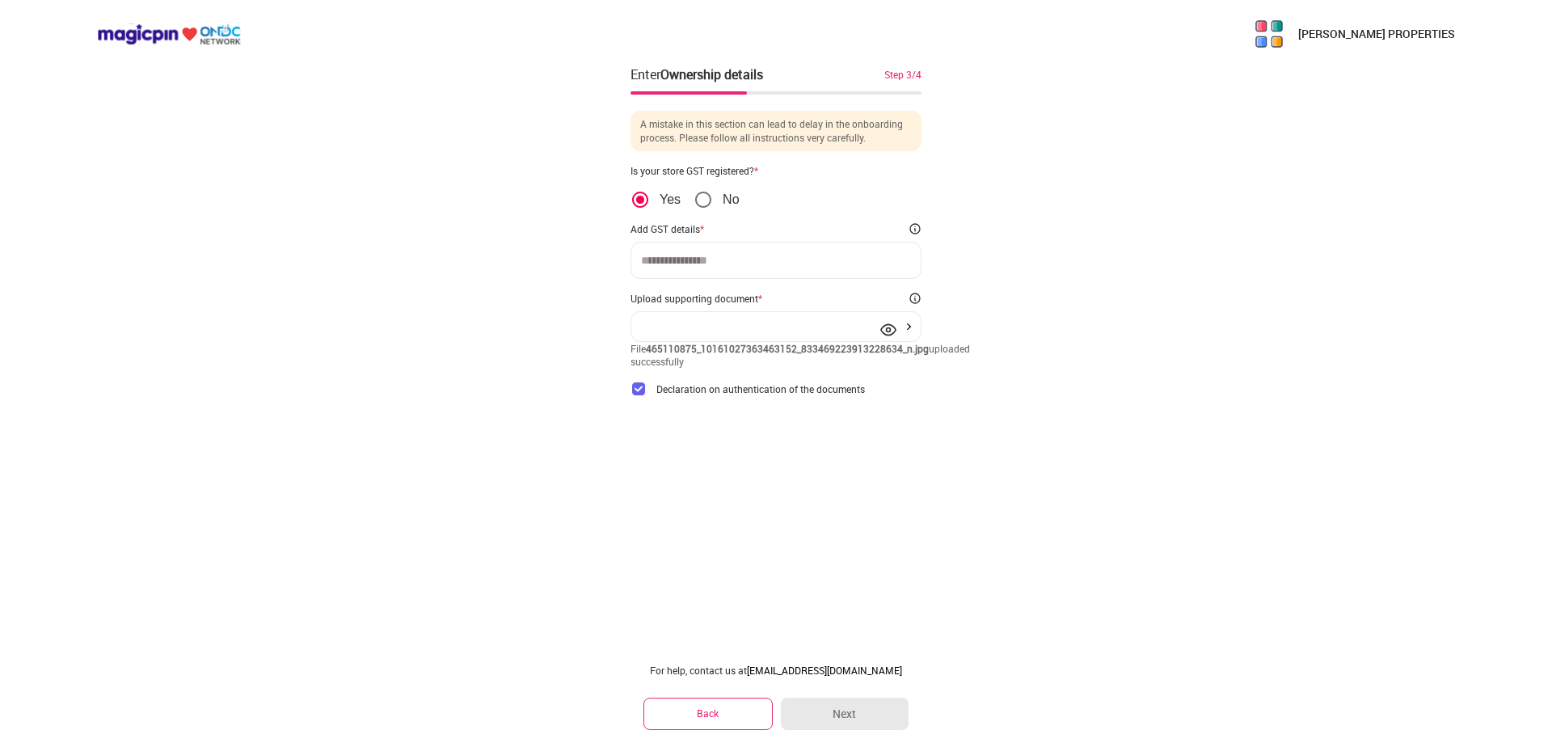
click at [737, 261] on input at bounding box center [776, 260] width 270 height 13
type input "**********"
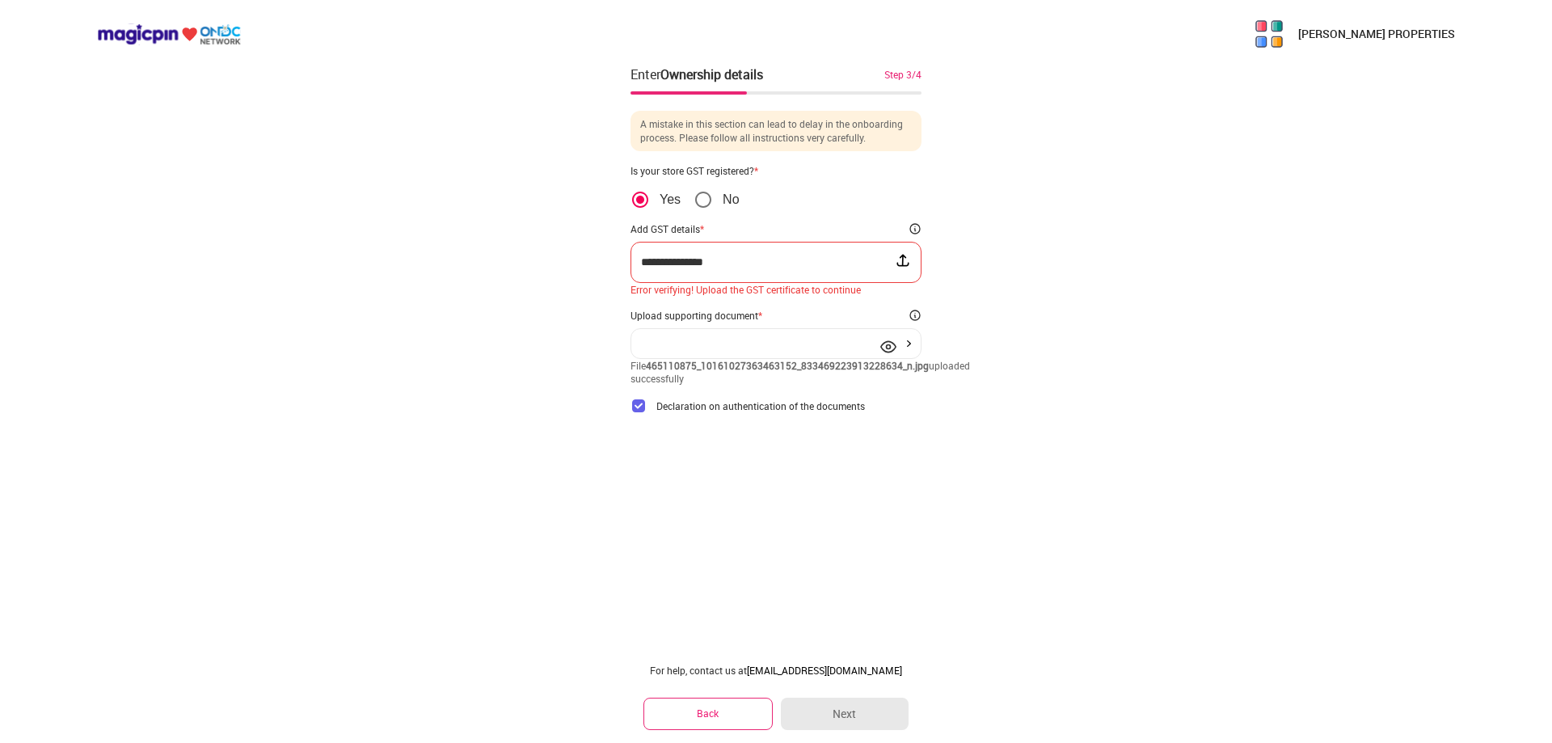
click at [994, 329] on div "**********" at bounding box center [776, 371] width 1552 height 743
click at [955, 320] on div "**********" at bounding box center [776, 371] width 1552 height 743
click at [745, 717] on button "Back" at bounding box center [708, 714] width 129 height 32
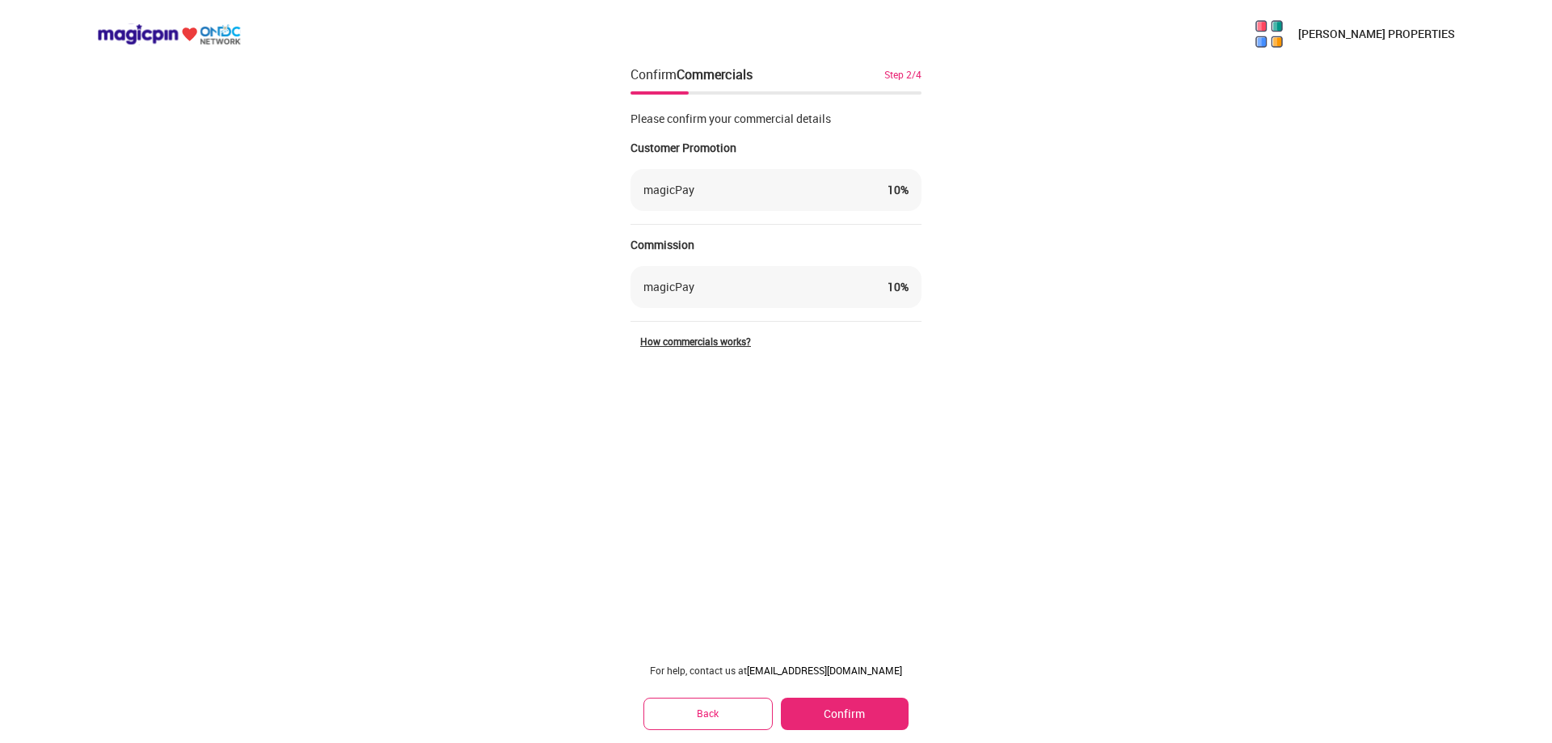
click at [893, 84] on div "Confirm Commercials Step 2/4" at bounding box center [776, 81] width 291 height 33
click at [893, 703] on button "Confirm" at bounding box center [845, 714] width 128 height 32
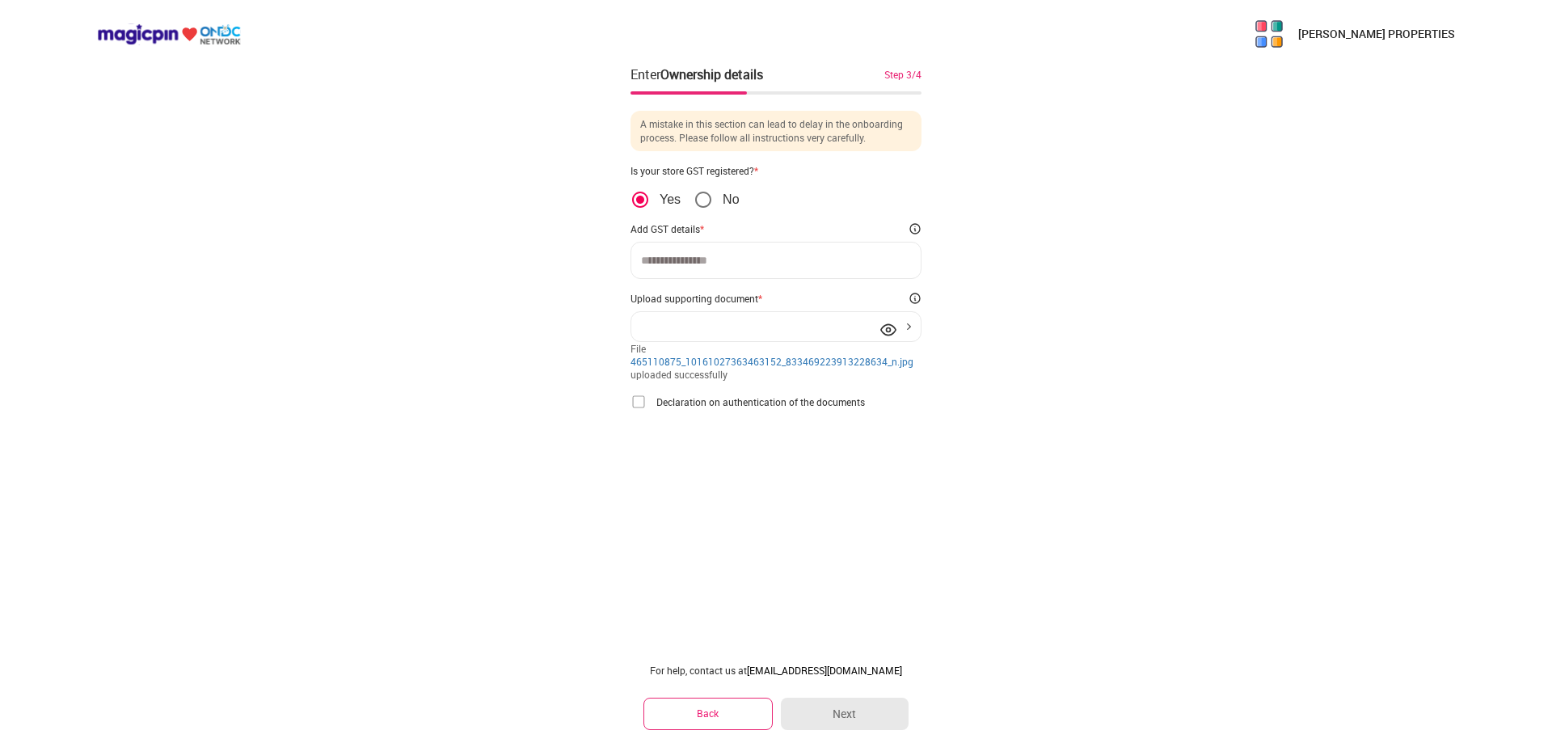
click at [988, 491] on div "[PERSON_NAME] PROPERTIES Enter Ownership details Step 3/4 A mistake in this sec…" at bounding box center [776, 371] width 1552 height 743
click at [908, 336] on div at bounding box center [776, 326] width 291 height 31
click at [1301, 29] on p "[PERSON_NAME] PROPERTIES" at bounding box center [1376, 34] width 157 height 16
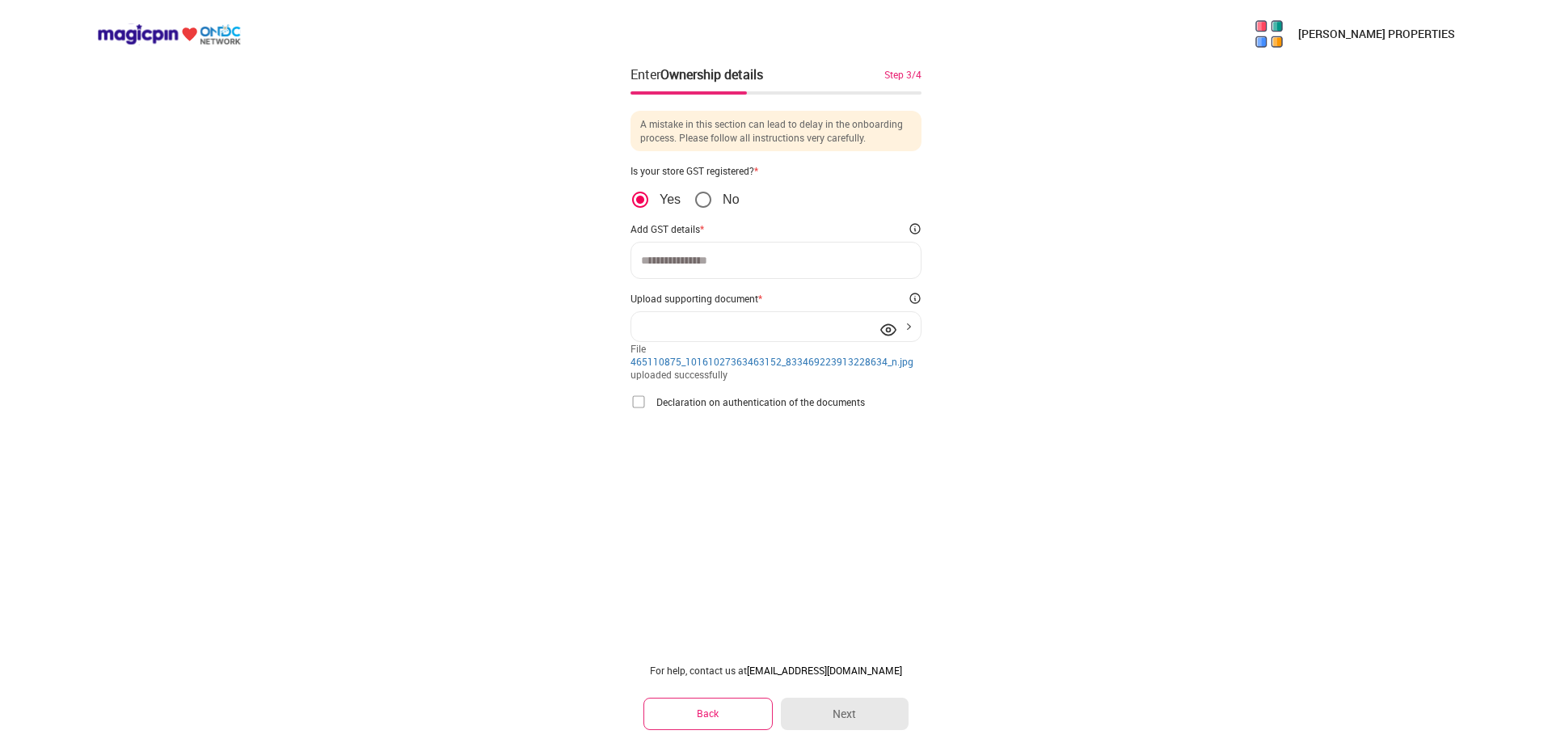
click at [1353, 33] on p "[PERSON_NAME] PROPERTIES" at bounding box center [1376, 34] width 157 height 16
drag, startPoint x: 1273, startPoint y: 36, endPoint x: 1199, endPoint y: 44, distance: 74.8
click at [1273, 36] on img at bounding box center [1269, 34] width 32 height 32
click at [721, 193] on span "No" at bounding box center [726, 200] width 26 height 16
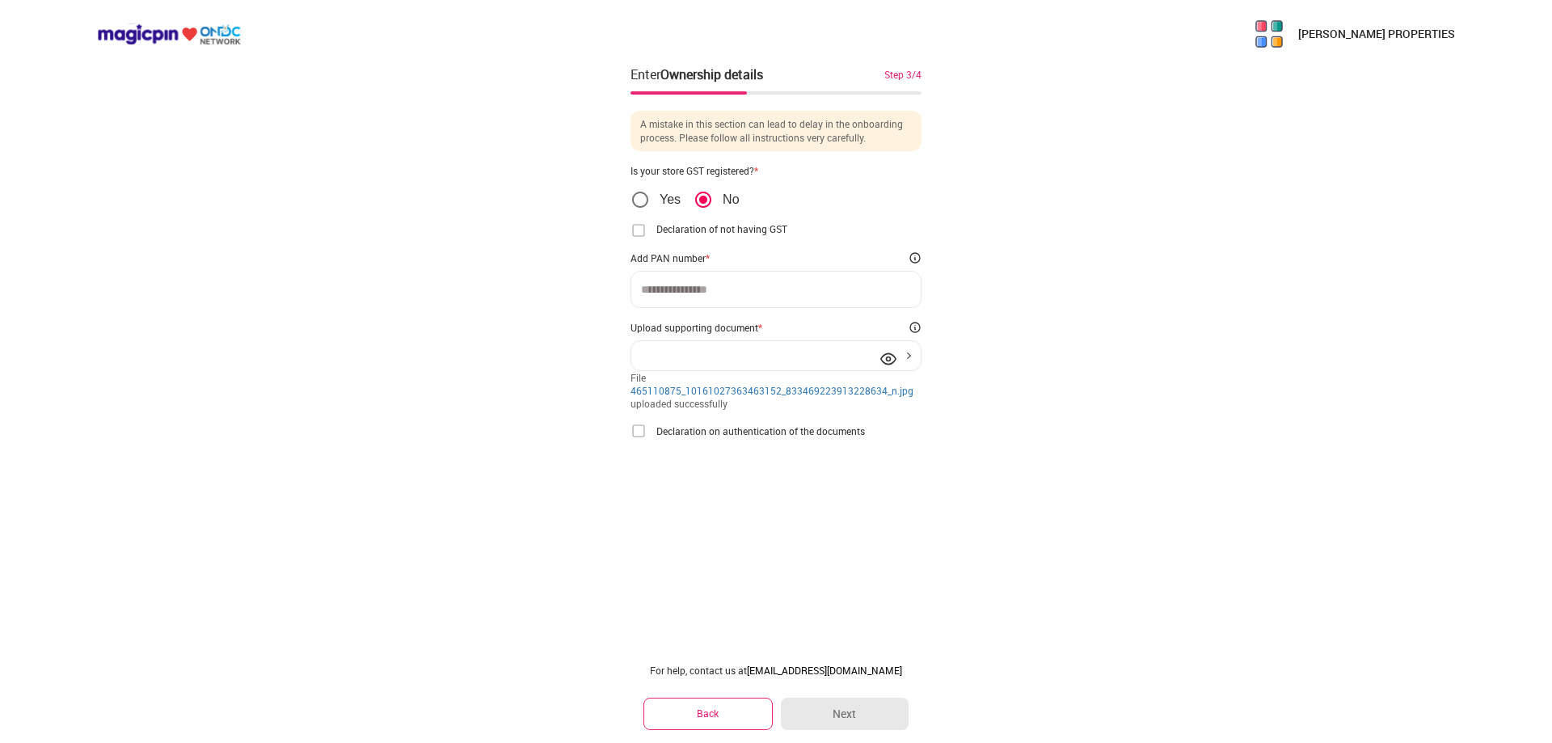
click at [716, 231] on span "Declaration of not having GST" at bounding box center [722, 228] width 131 height 13
click at [641, 226] on img at bounding box center [639, 230] width 16 height 16
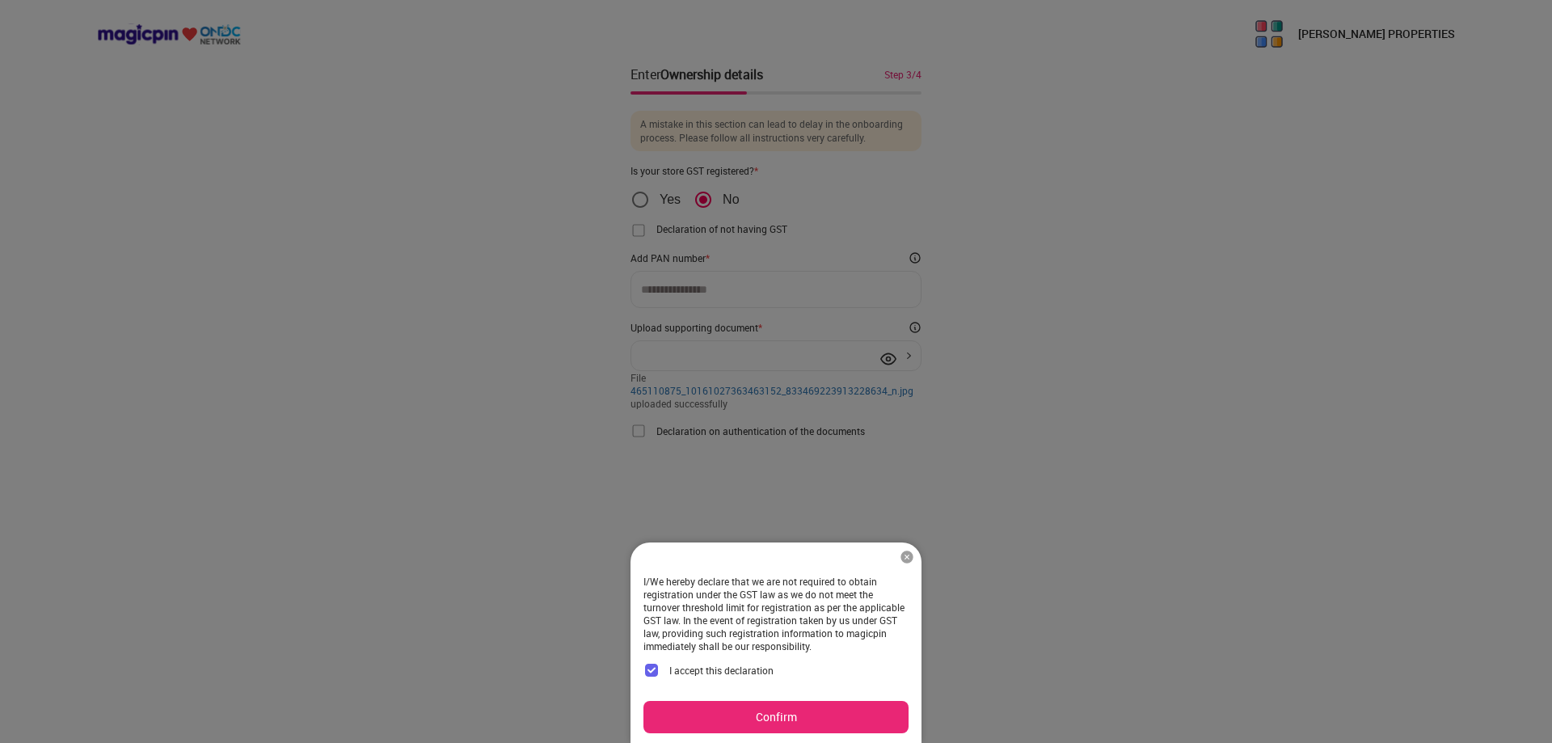
click at [770, 707] on button "Confirm" at bounding box center [776, 717] width 265 height 32
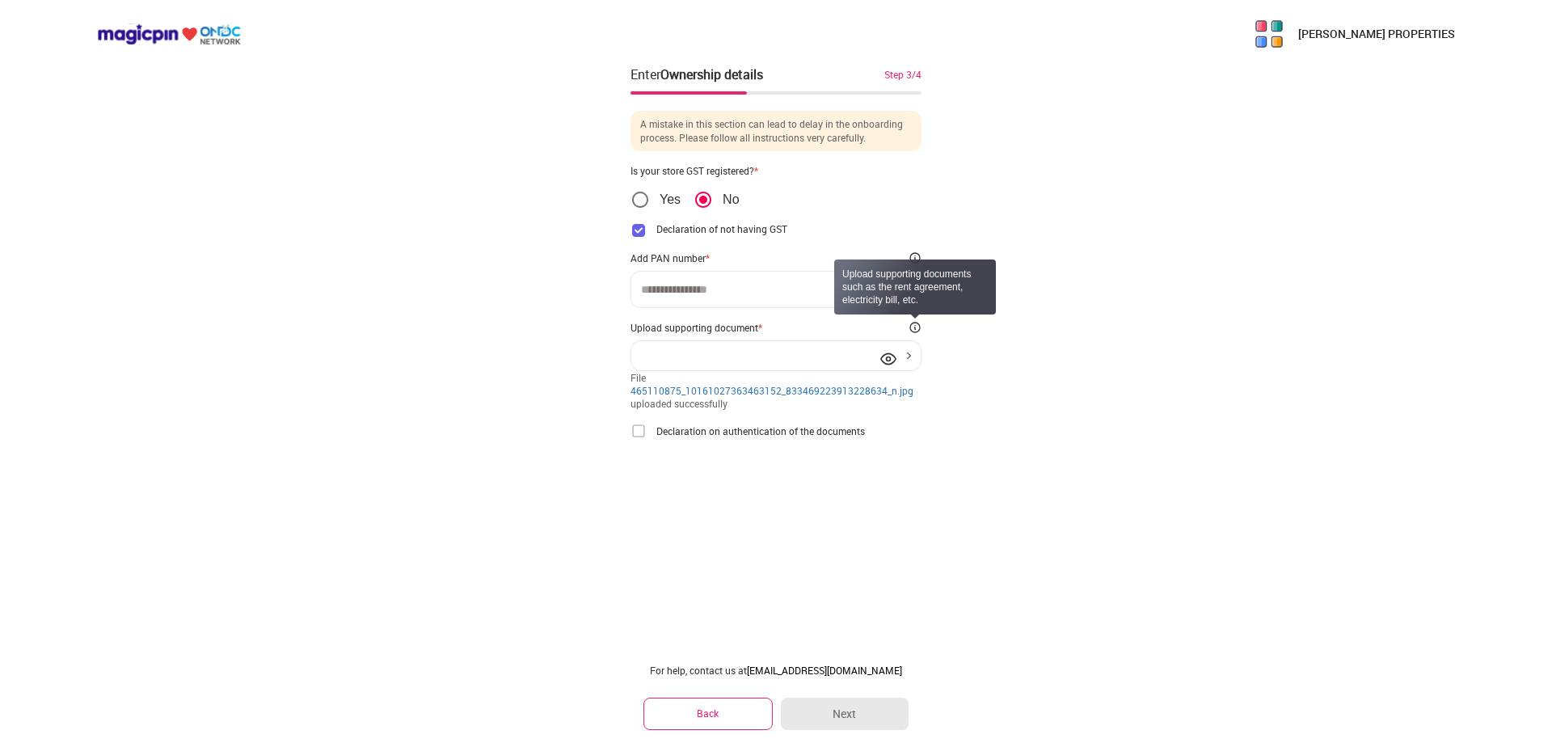
click at [913, 325] on img at bounding box center [915, 327] width 13 height 13
click at [913, 326] on img at bounding box center [915, 327] width 13 height 13
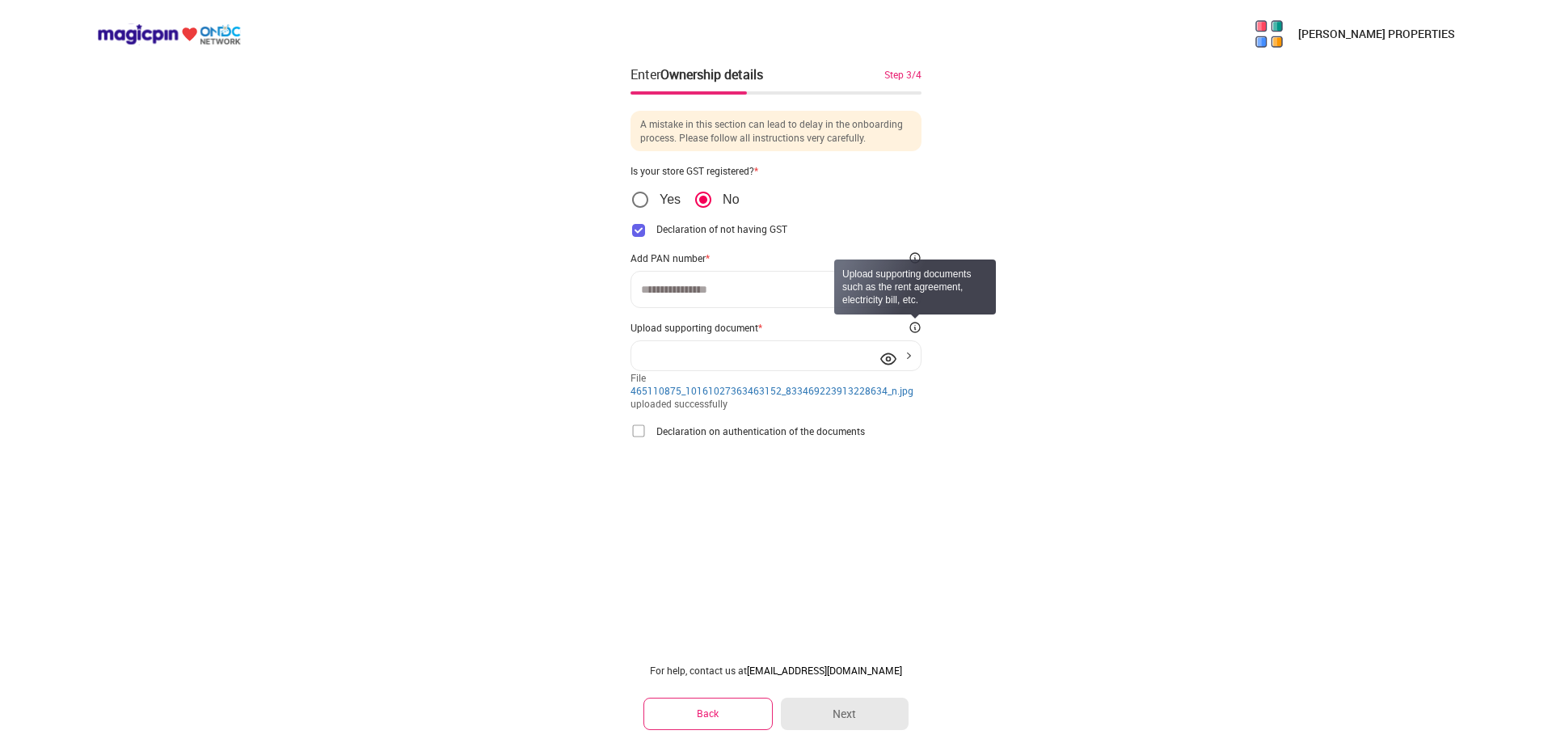
click at [913, 326] on img at bounding box center [915, 327] width 13 height 13
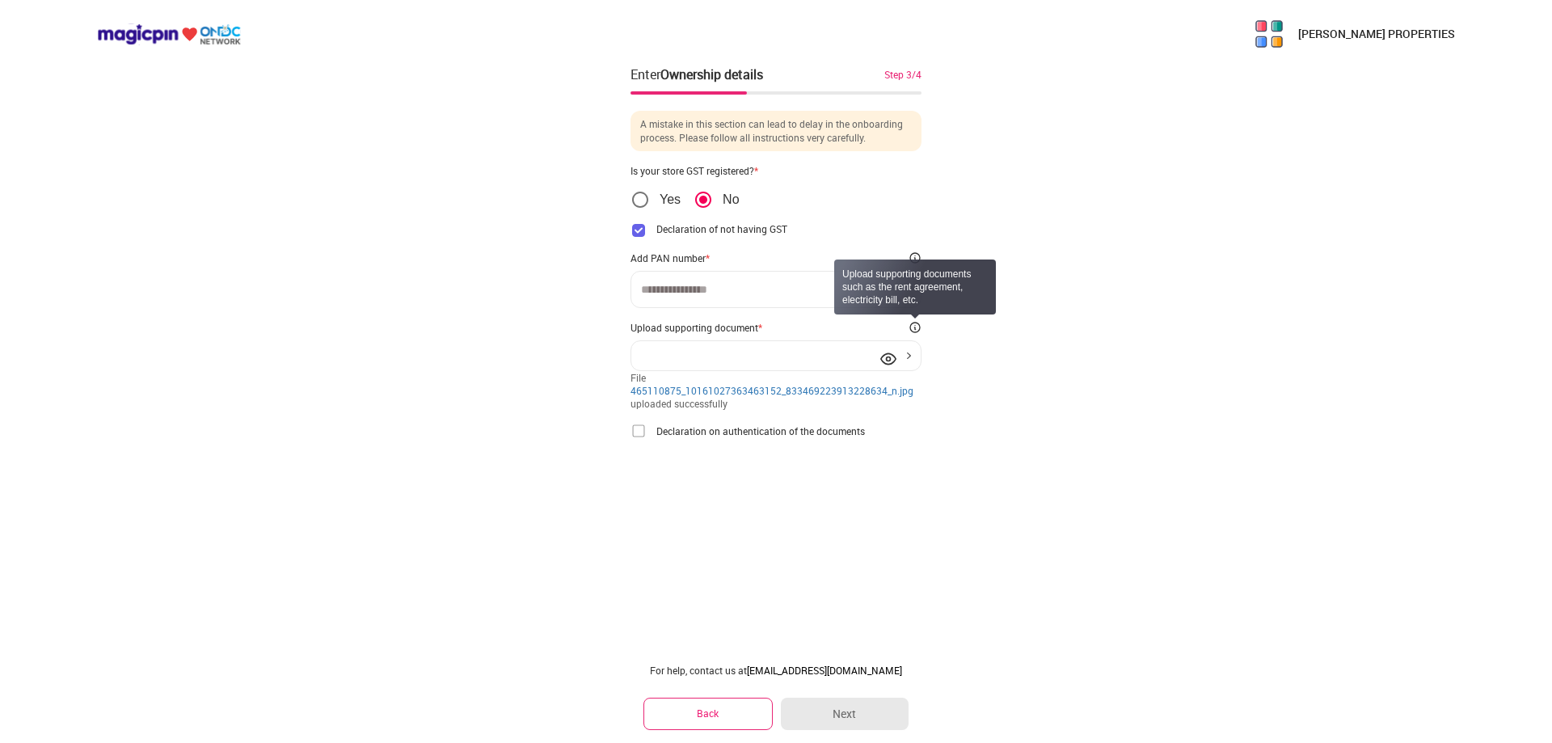
click at [913, 326] on img at bounding box center [915, 327] width 13 height 13
click at [874, 380] on div "File 465110875_10161027363463152_833469223913228634_n.jpg uploaded successfully" at bounding box center [776, 390] width 291 height 39
click at [874, 392] on link "465110875_10161027363463152_833469223913228634_n.jpg" at bounding box center [772, 390] width 283 height 13
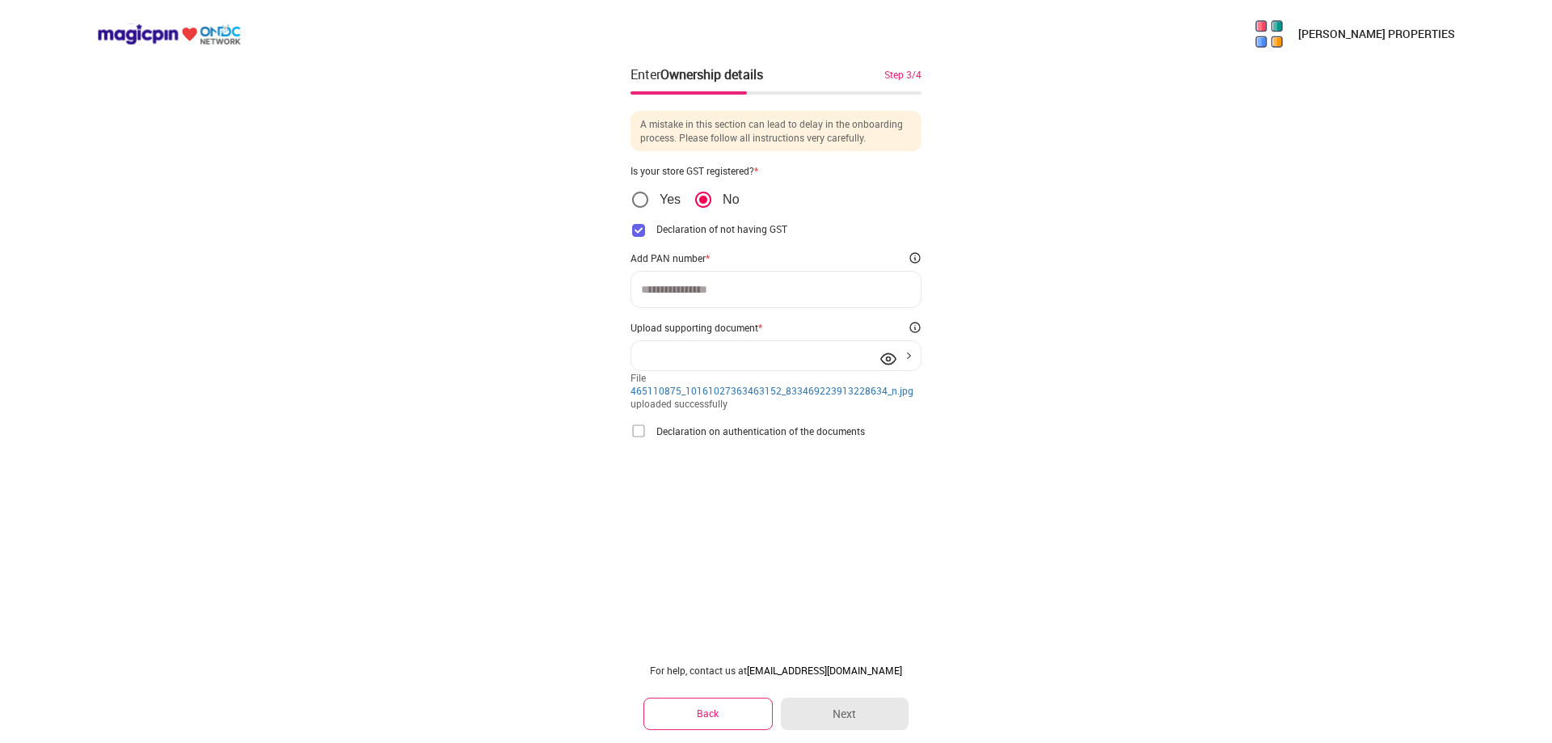
click at [800, 551] on div "[PERSON_NAME] PROPERTIES Enter Ownership details Step 3/4 A mistake in this sec…" at bounding box center [776, 371] width 1552 height 743
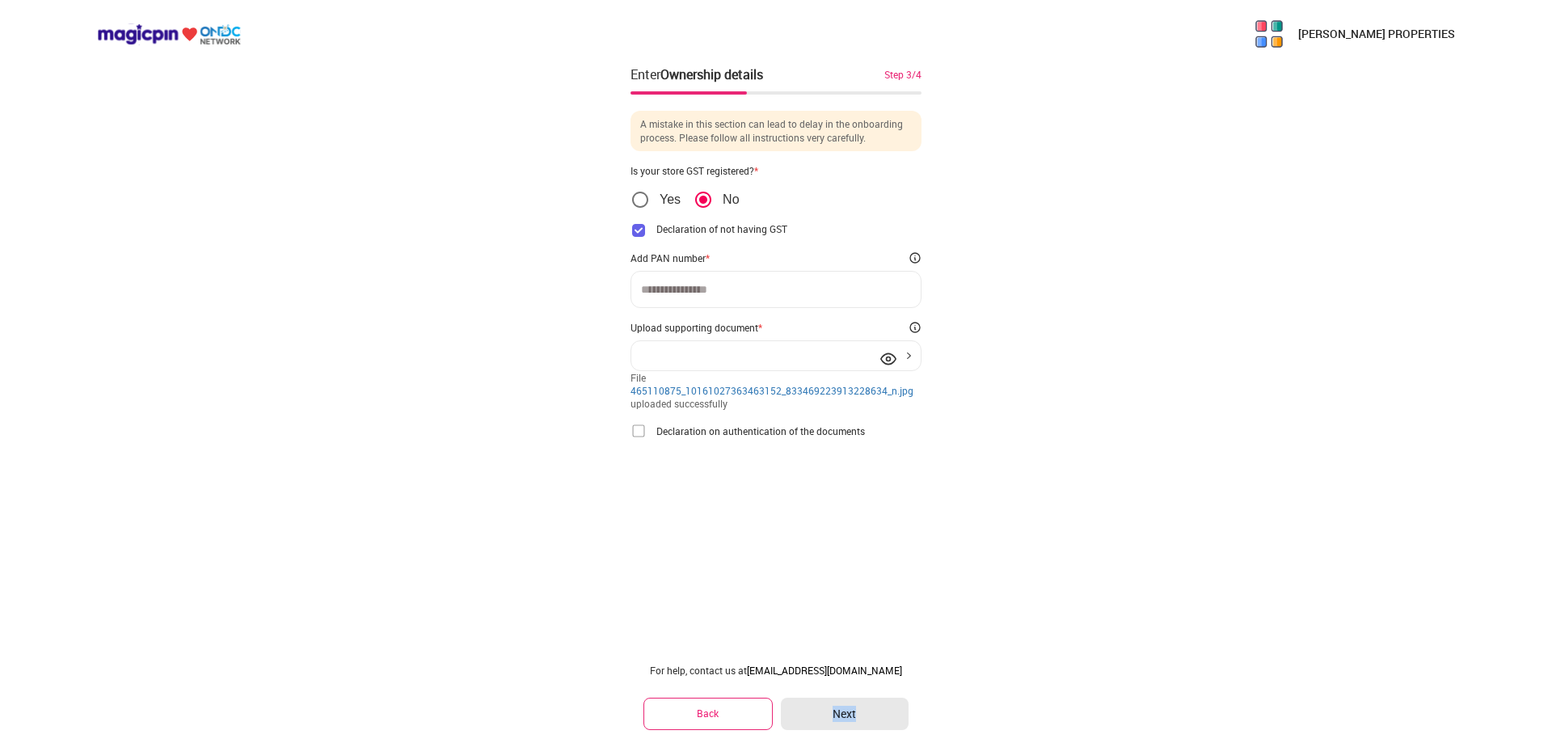
click at [800, 551] on div "[PERSON_NAME] PROPERTIES Enter Ownership details Step 3/4 A mistake in this sec…" at bounding box center [776, 371] width 1552 height 743
click at [799, 544] on div "[PERSON_NAME] PROPERTIES Enter Ownership details Step 3/4 A mistake in this sec…" at bounding box center [776, 371] width 1552 height 743
drag, startPoint x: 799, startPoint y: 544, endPoint x: 1210, endPoint y: 520, distance: 411.4
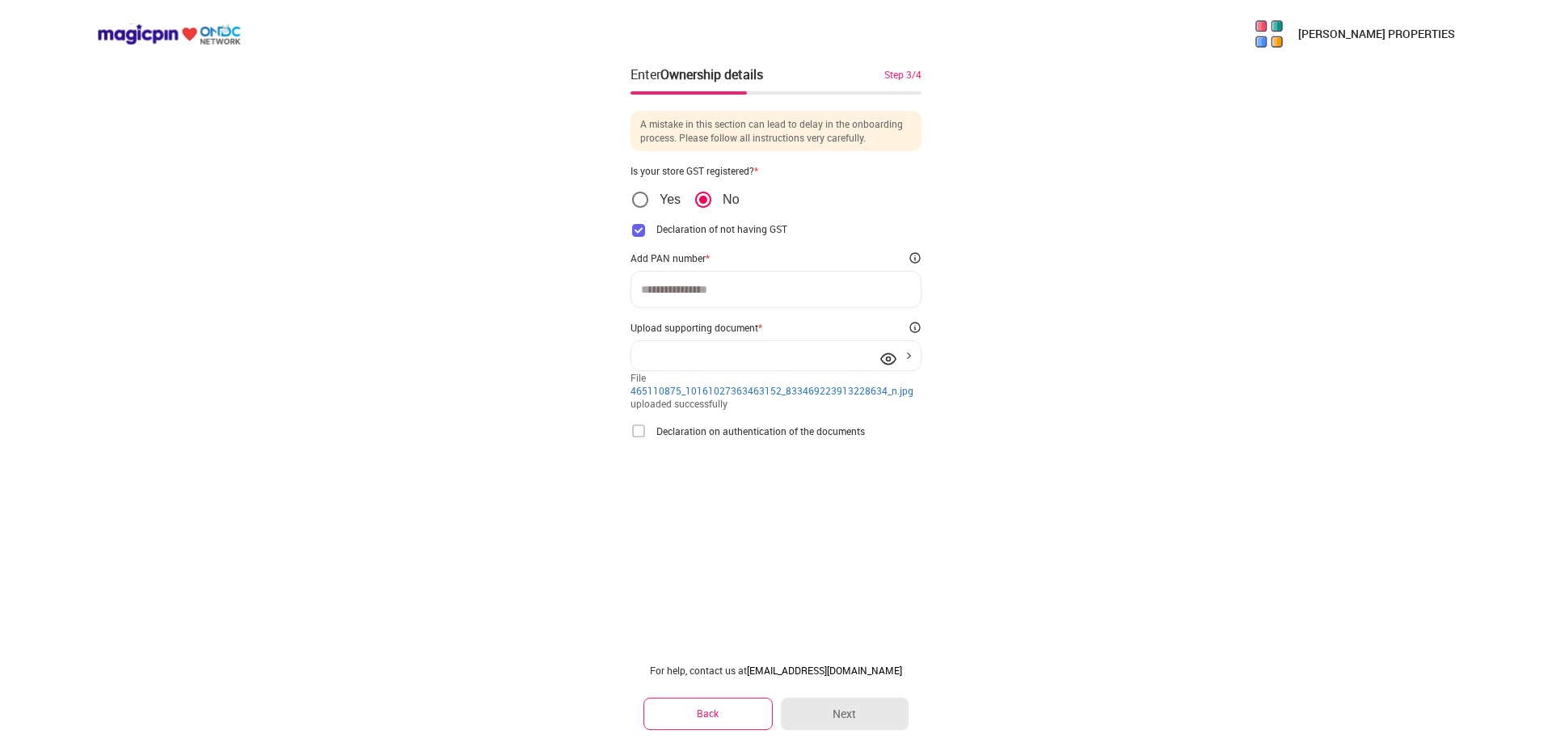
click at [1217, 518] on div "[PERSON_NAME] PROPERTIES Enter Ownership details Step 3/4 A mistake in this sec…" at bounding box center [776, 371] width 1552 height 743
